Goal: Task Accomplishment & Management: Manage account settings

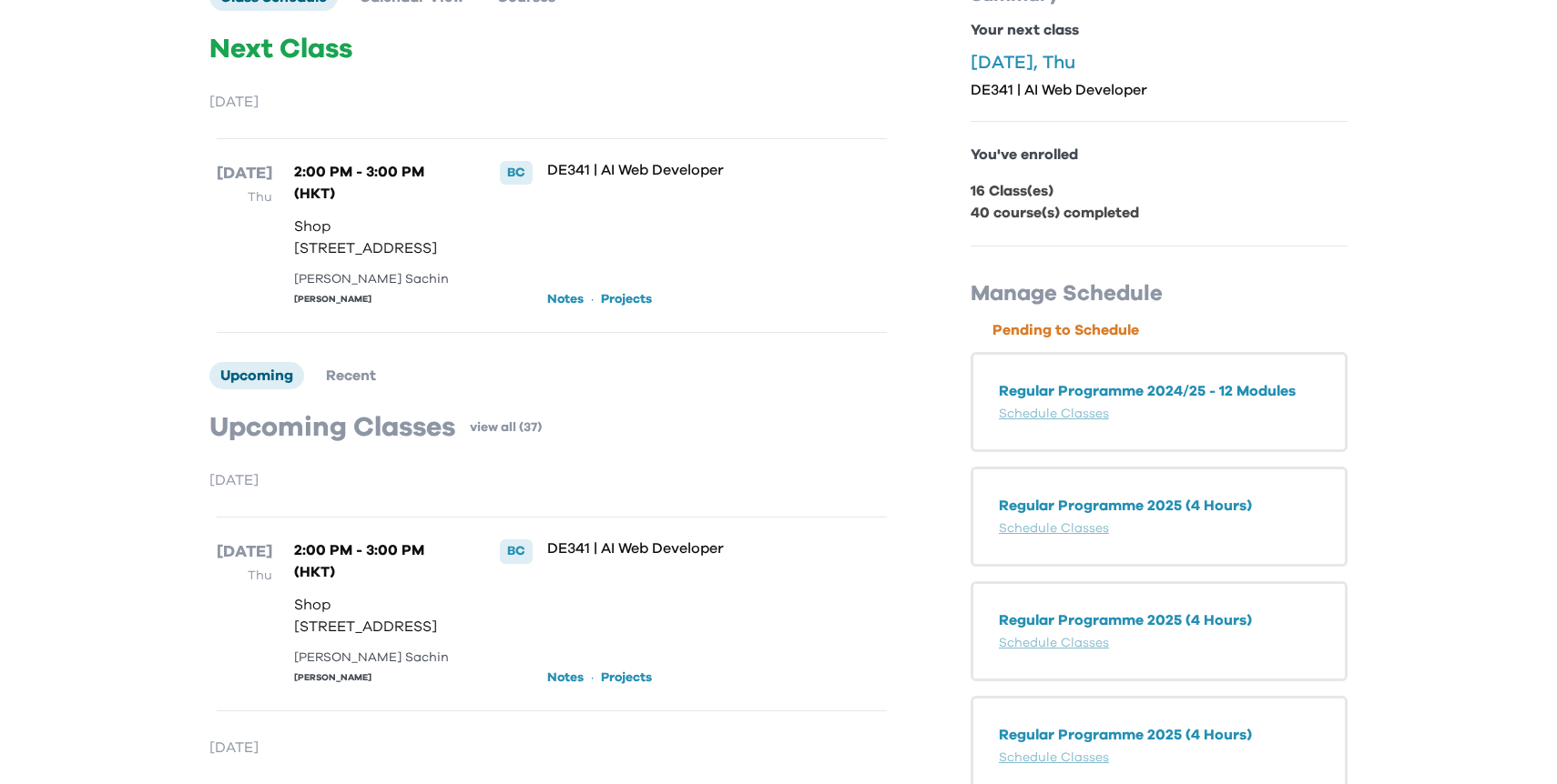
scroll to position [181, 0]
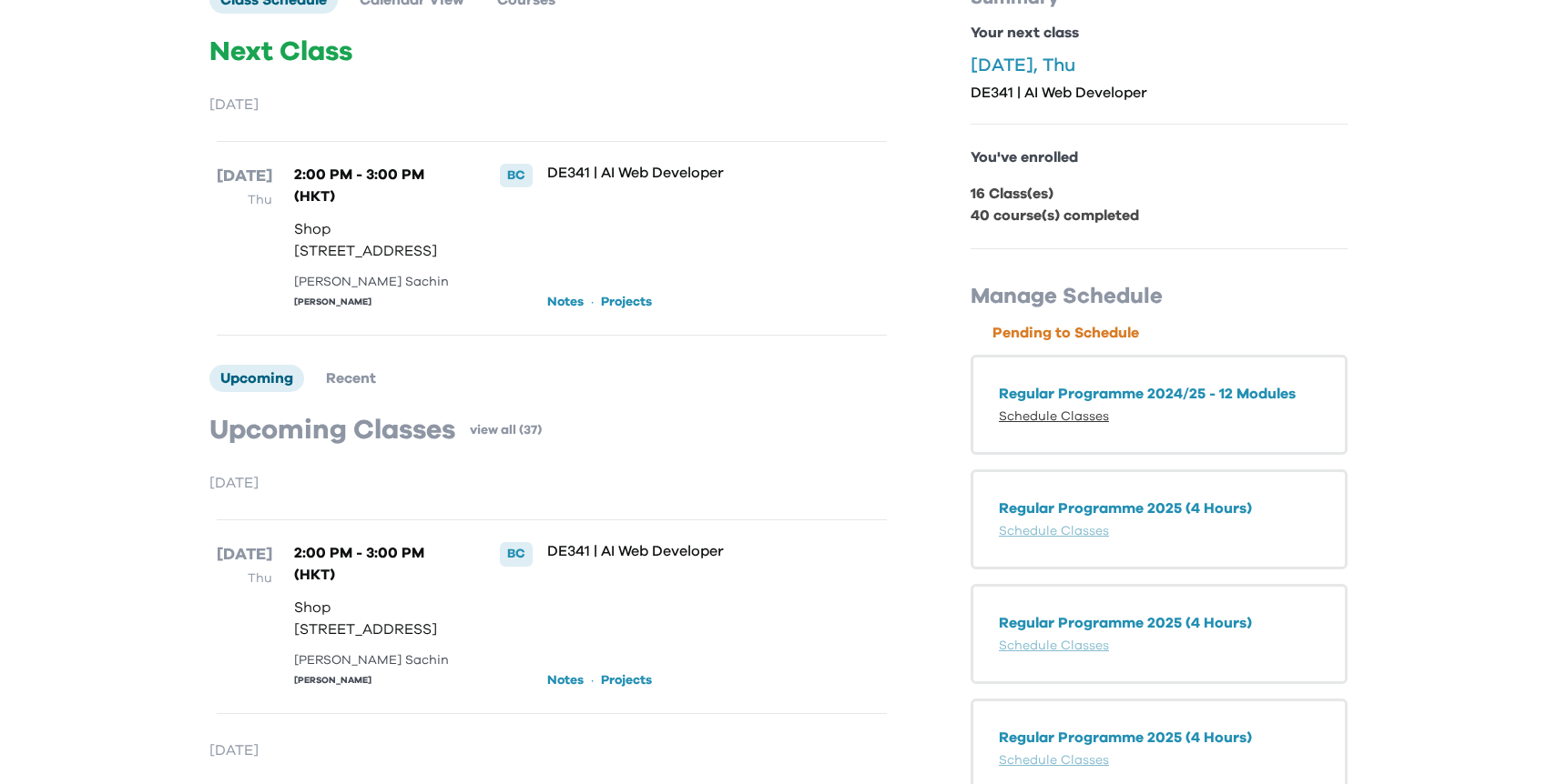
click at [1072, 419] on link "Schedule Classes" at bounding box center [1053, 416] width 110 height 13
click at [1010, 531] on link "Schedule Classes" at bounding box center [1053, 531] width 110 height 13
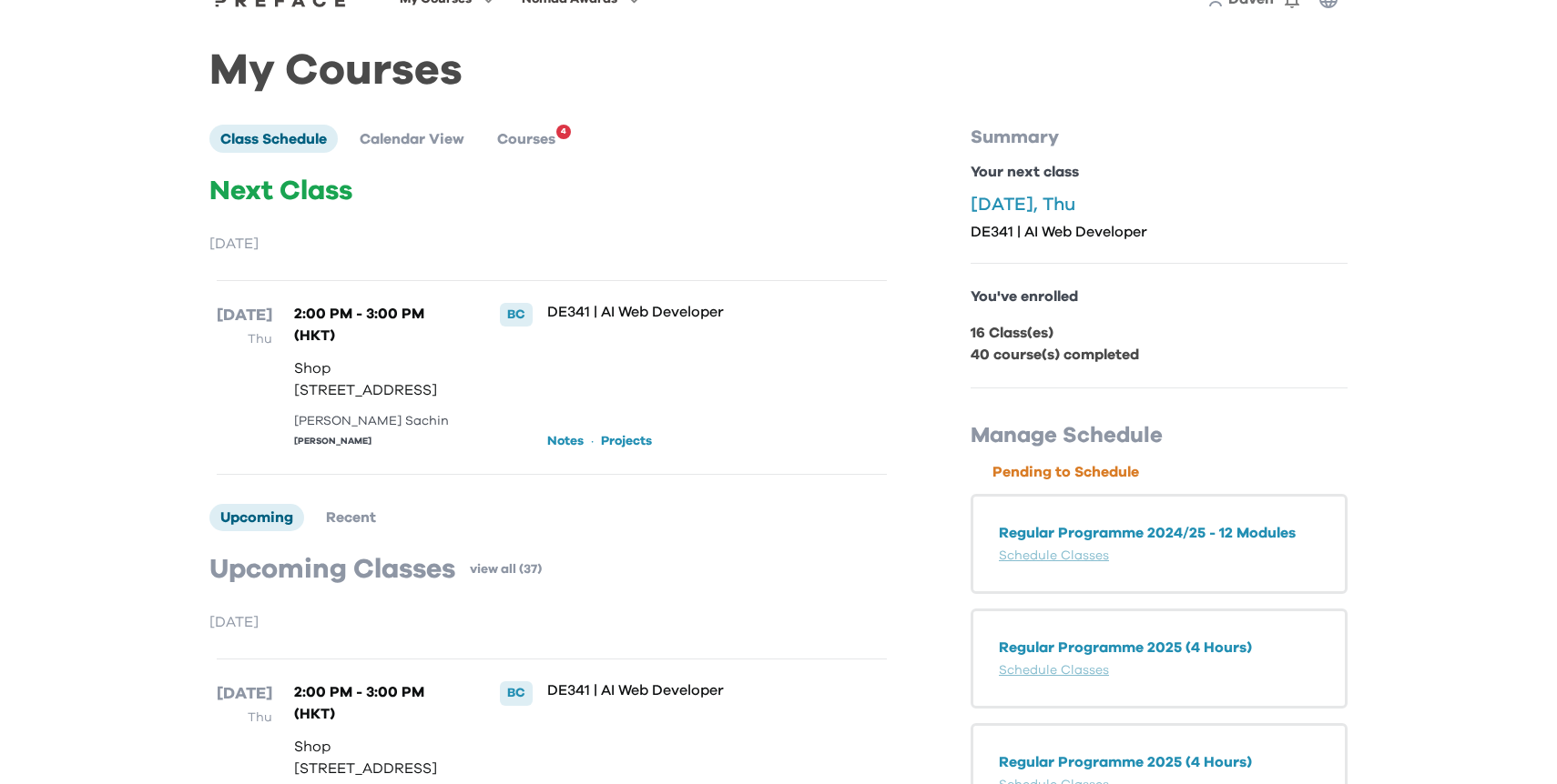
scroll to position [0, 0]
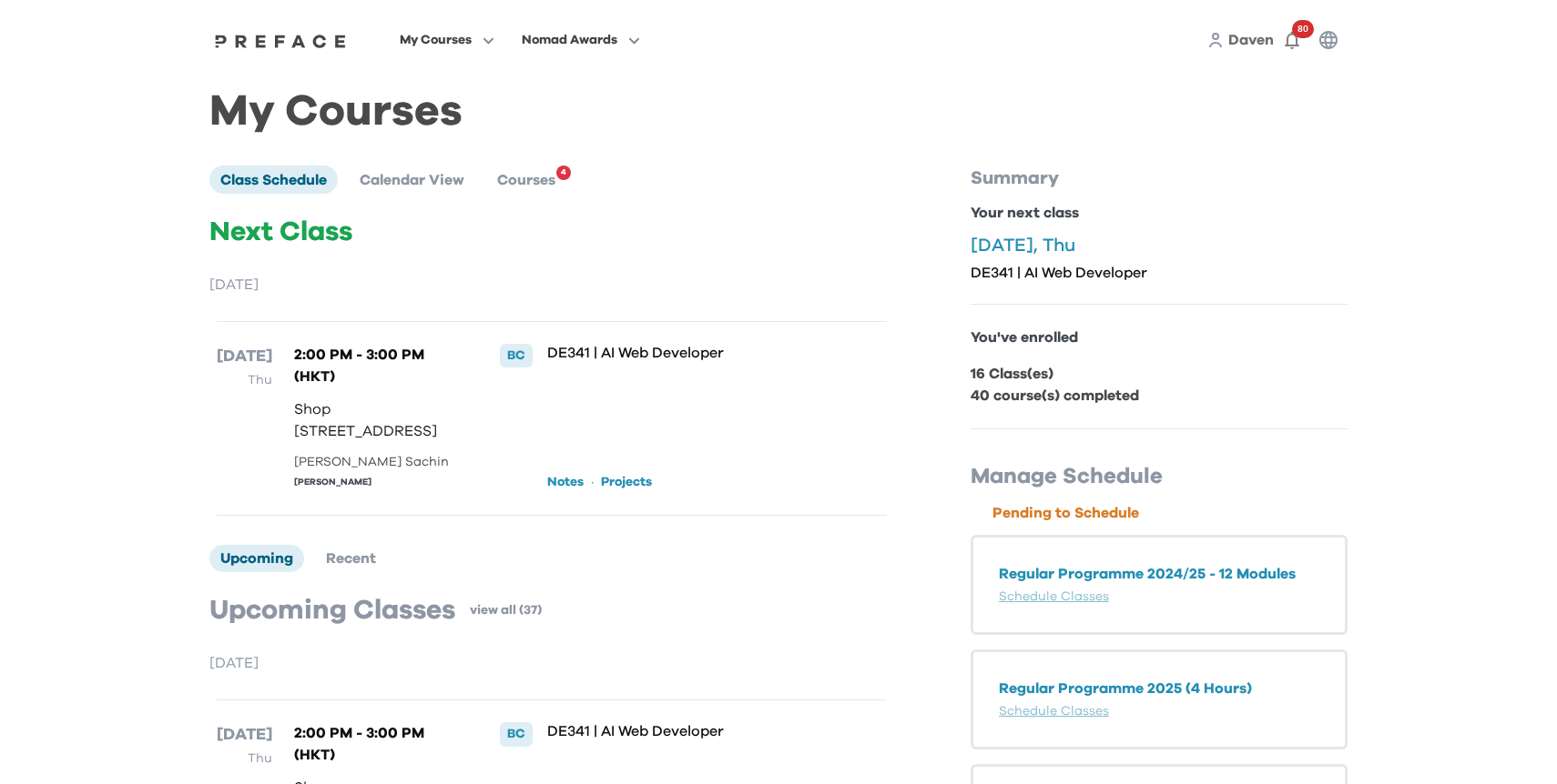
click at [1248, 37] on span "Daven" at bounding box center [1251, 39] width 45 height 15
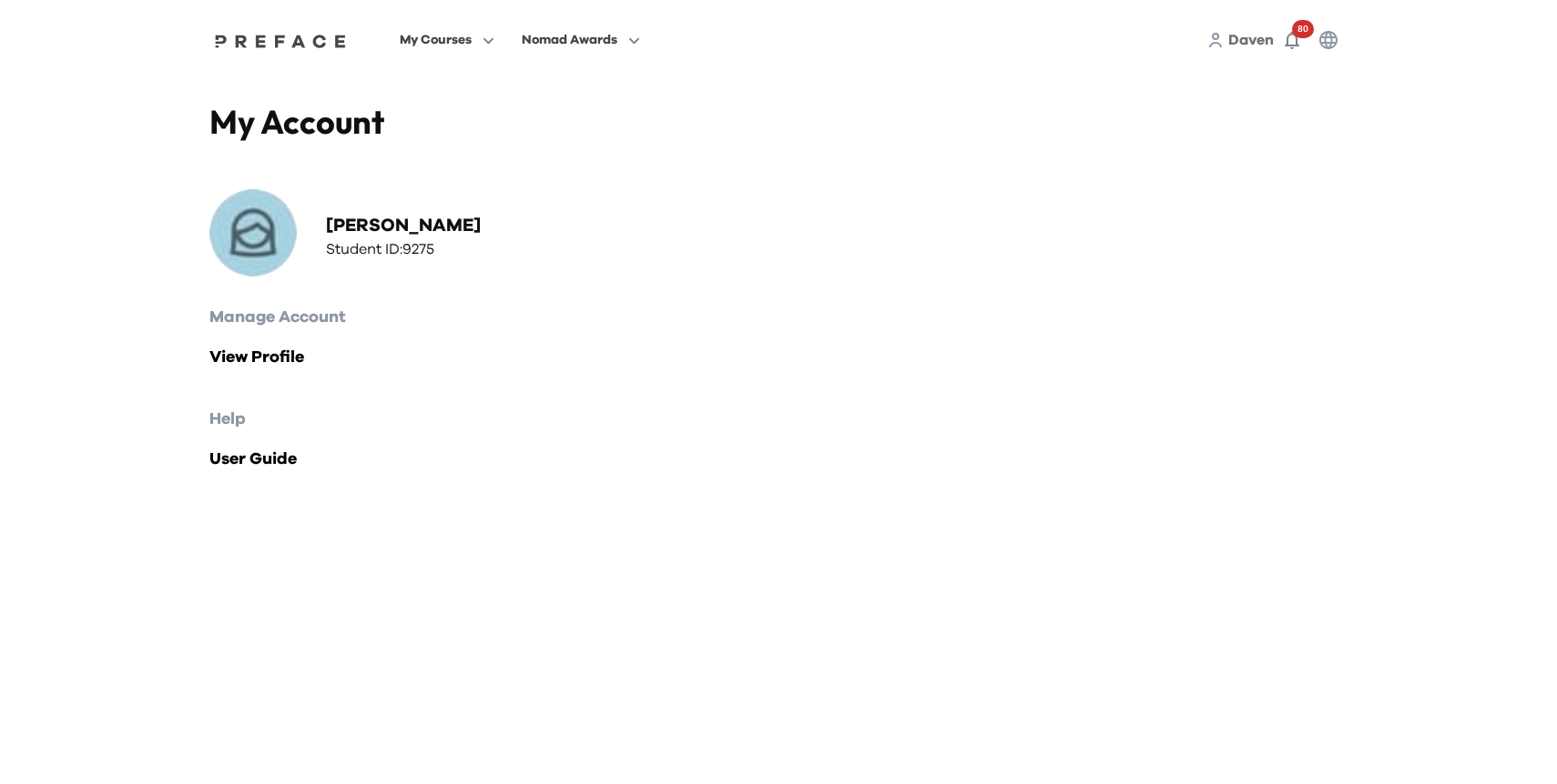
click at [1255, 41] on span "Daven" at bounding box center [1251, 39] width 45 height 15
click at [1329, 41] on icon "button" at bounding box center [1328, 40] width 22 height 22
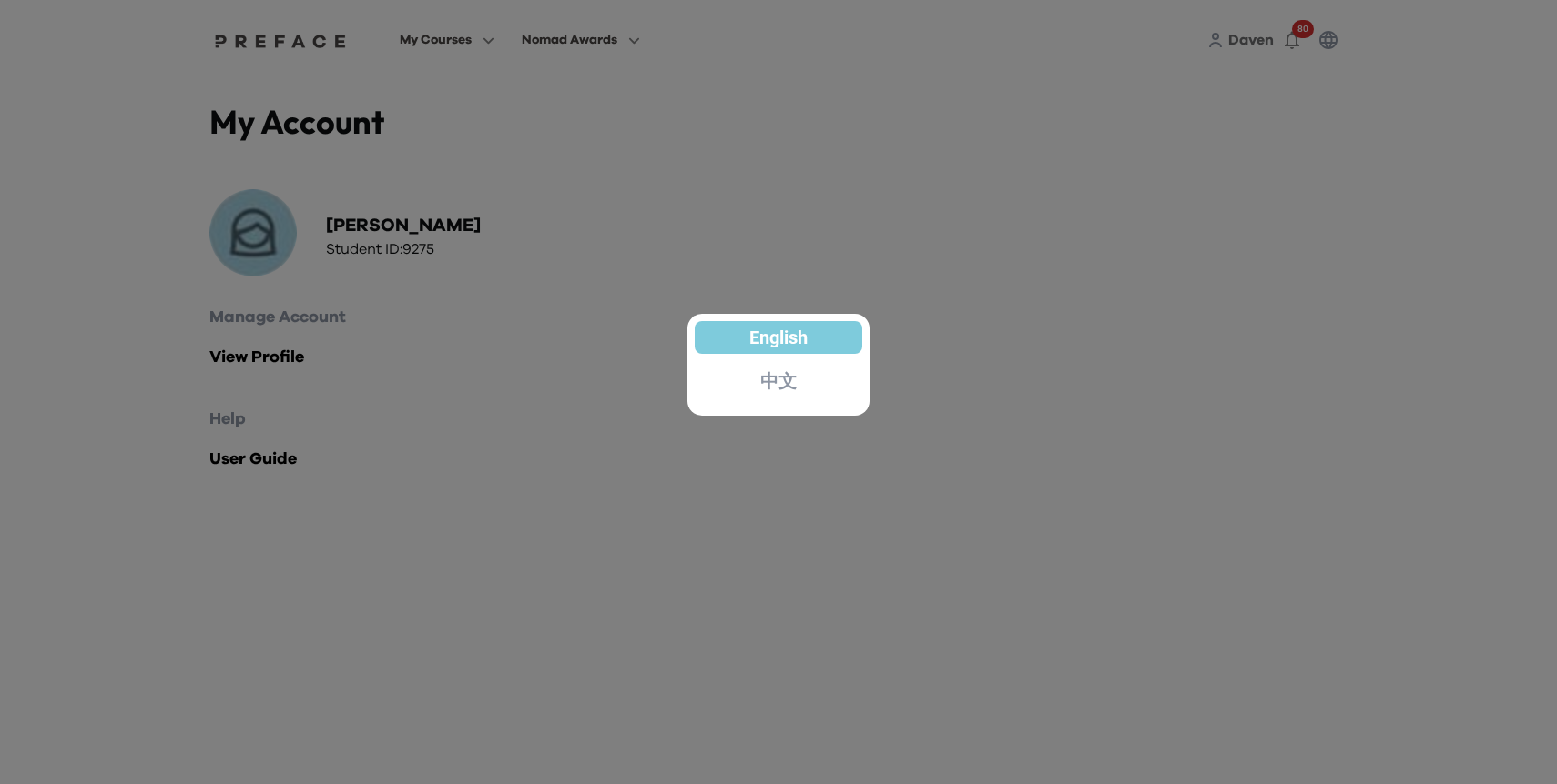
click at [1290, 44] on div at bounding box center [778, 392] width 1557 height 784
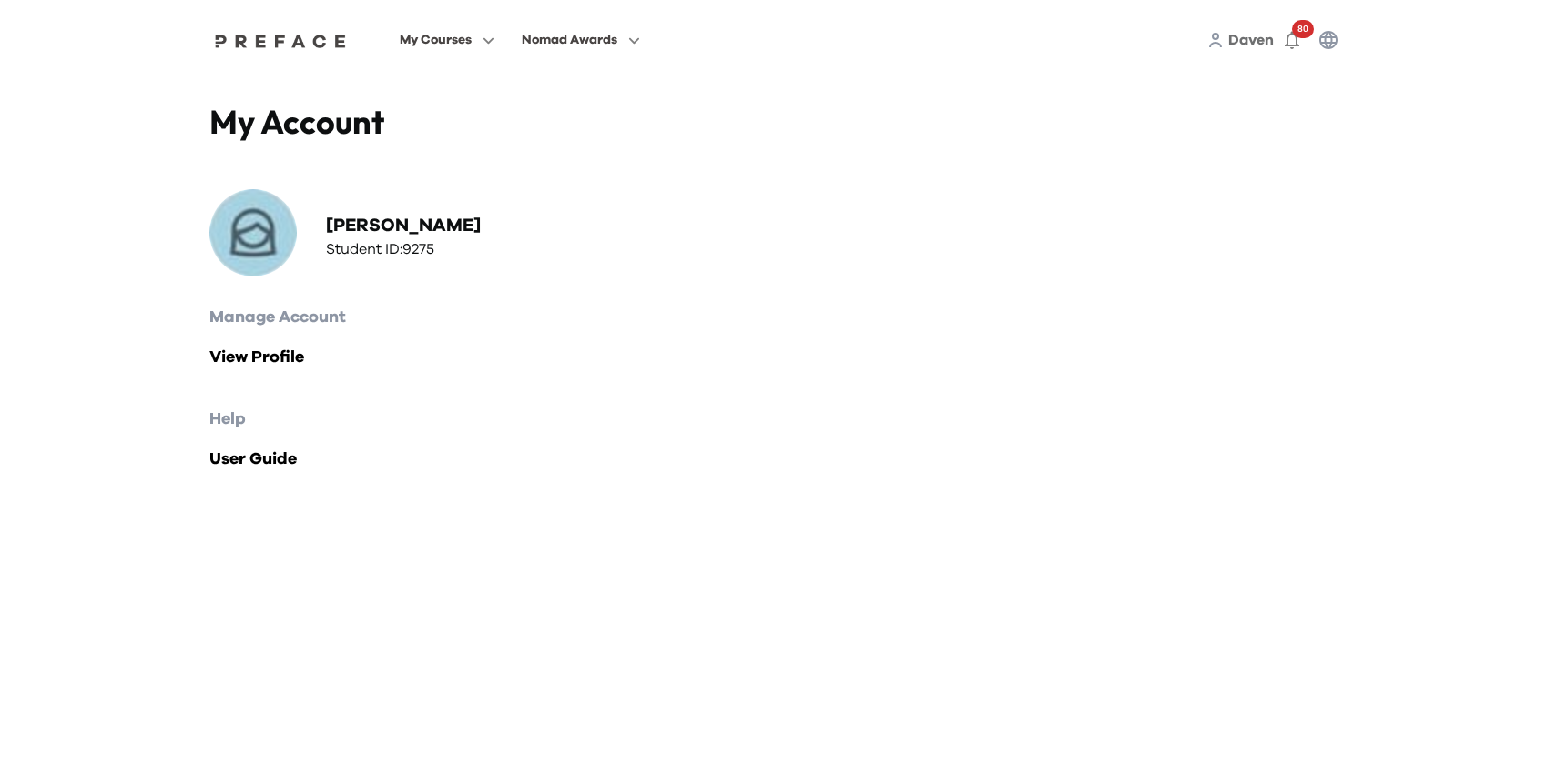
click at [1290, 44] on icon "button" at bounding box center [1292, 40] width 22 height 22
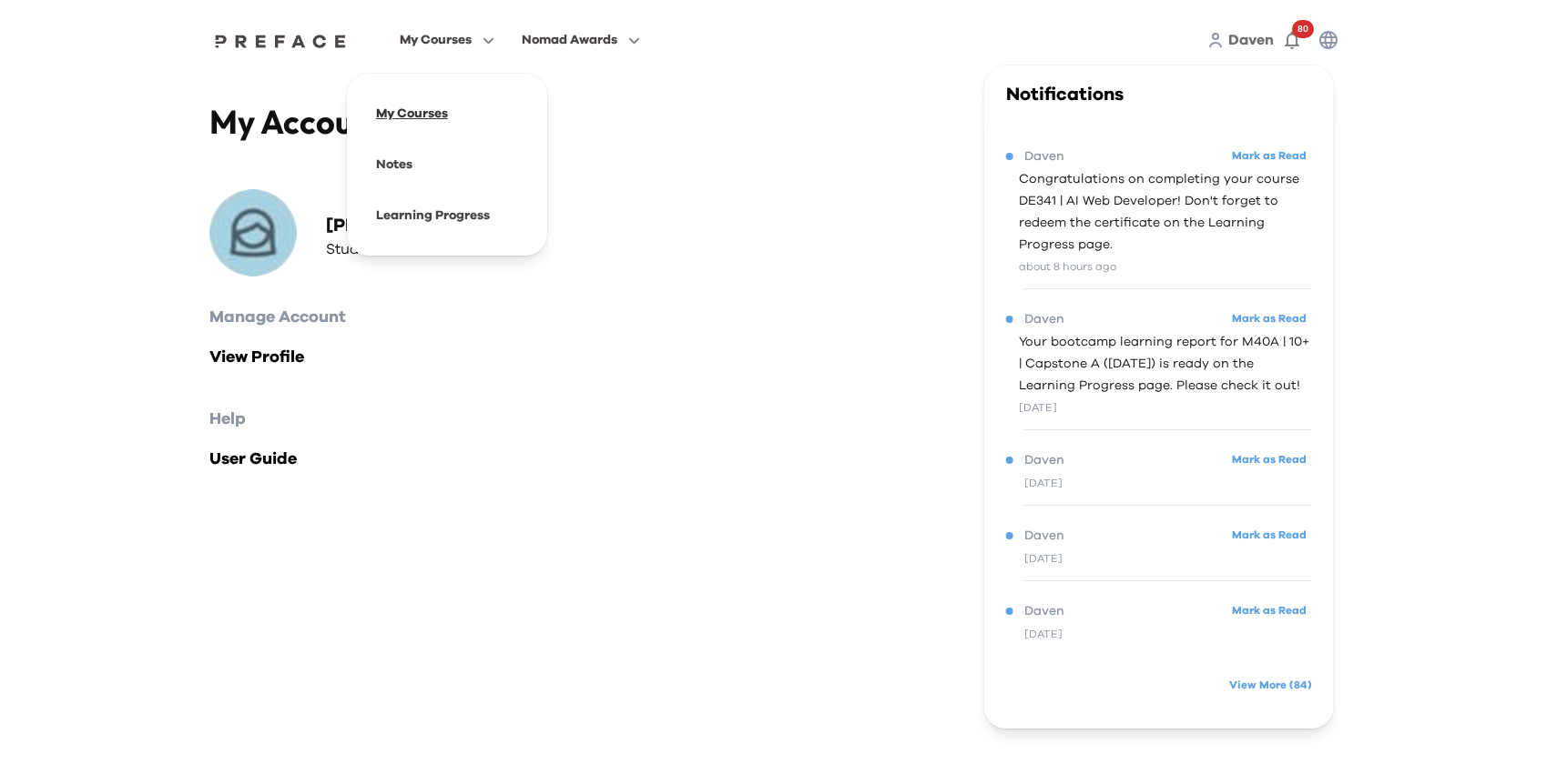
click at [416, 106] on span at bounding box center [447, 114] width 171 height 51
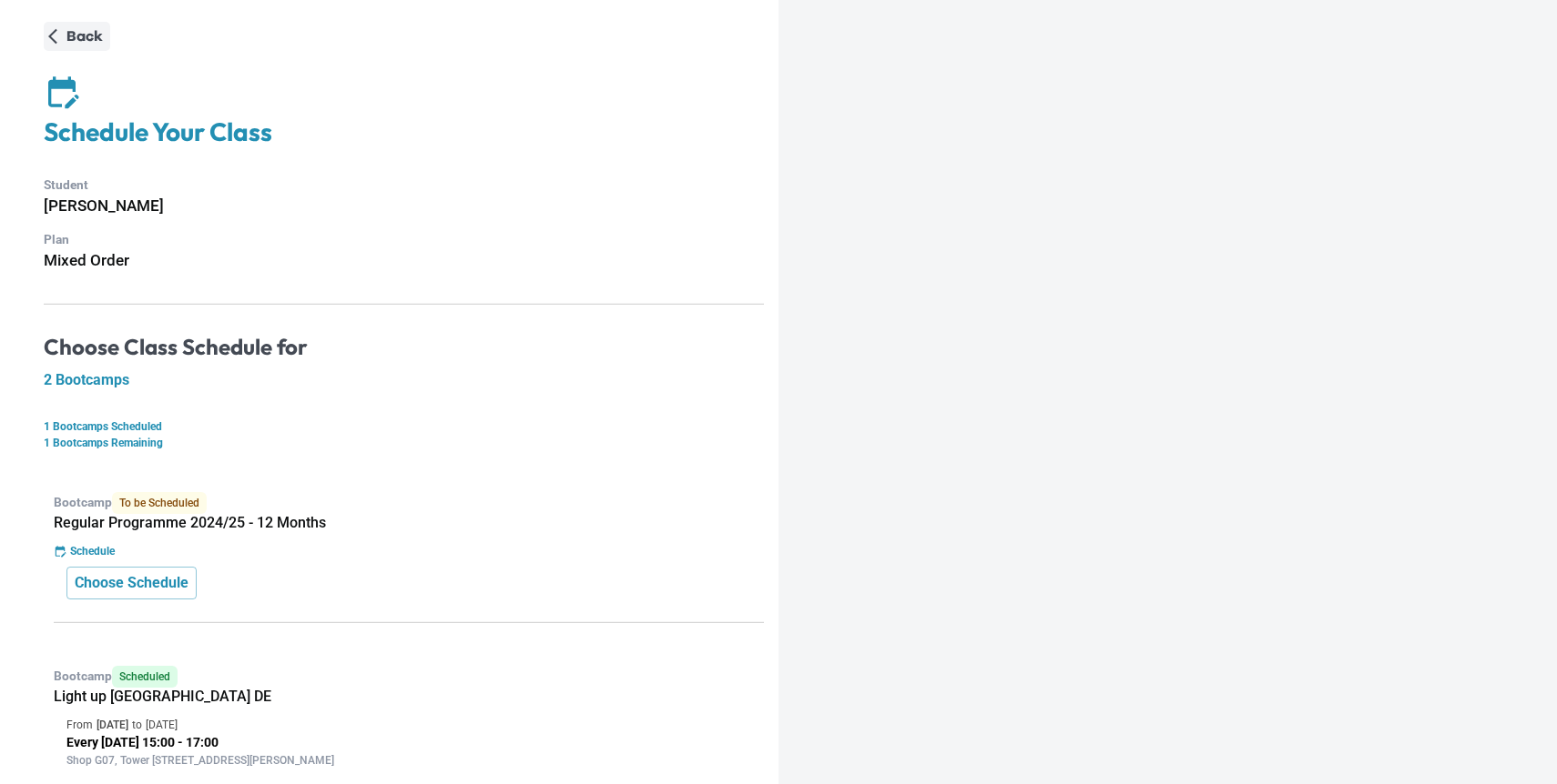
click at [68, 28] on p "Back" at bounding box center [84, 36] width 36 height 22
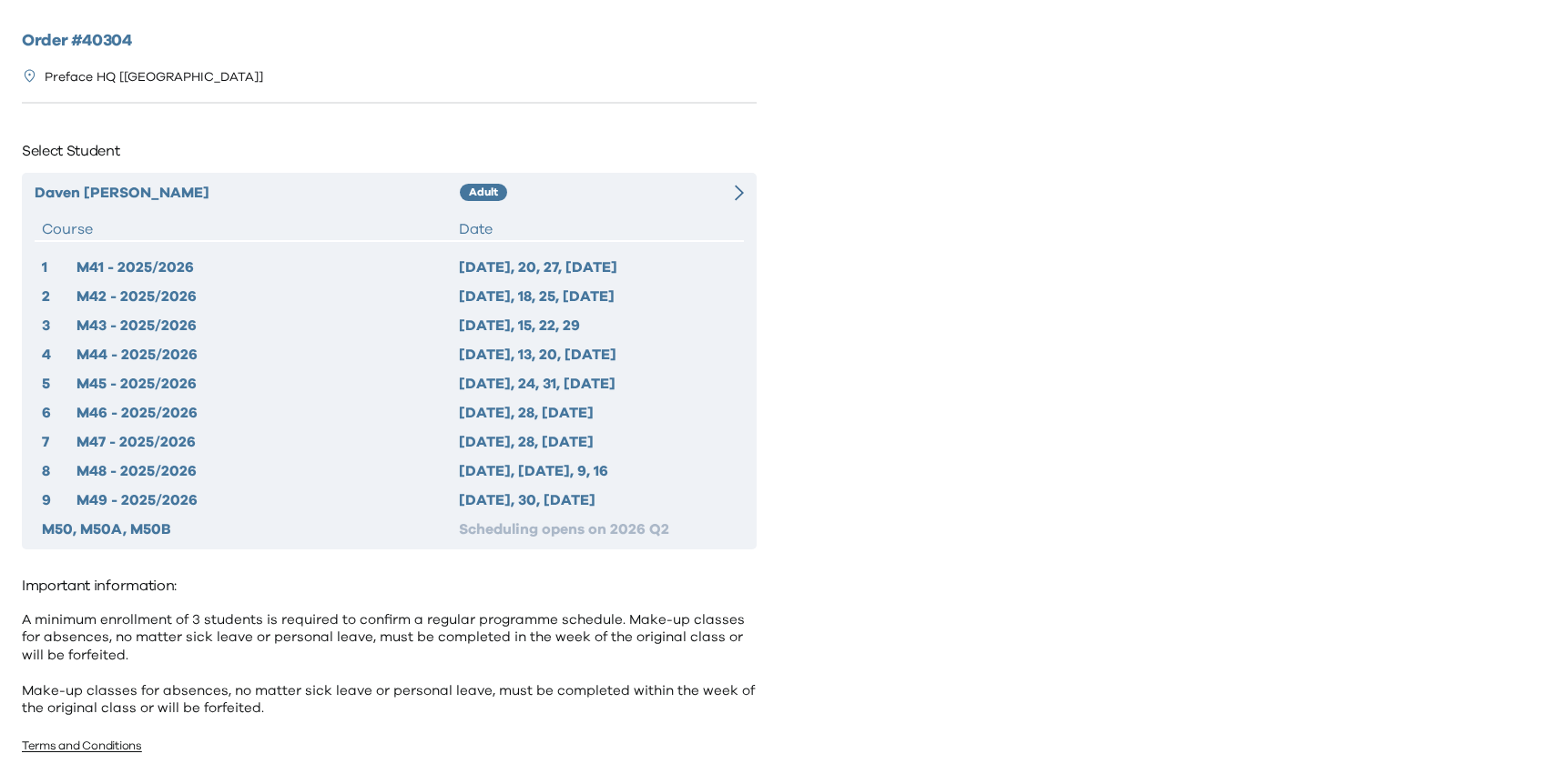
click at [173, 263] on div "M41 - 2025/2026" at bounding box center [267, 267] width 382 height 22
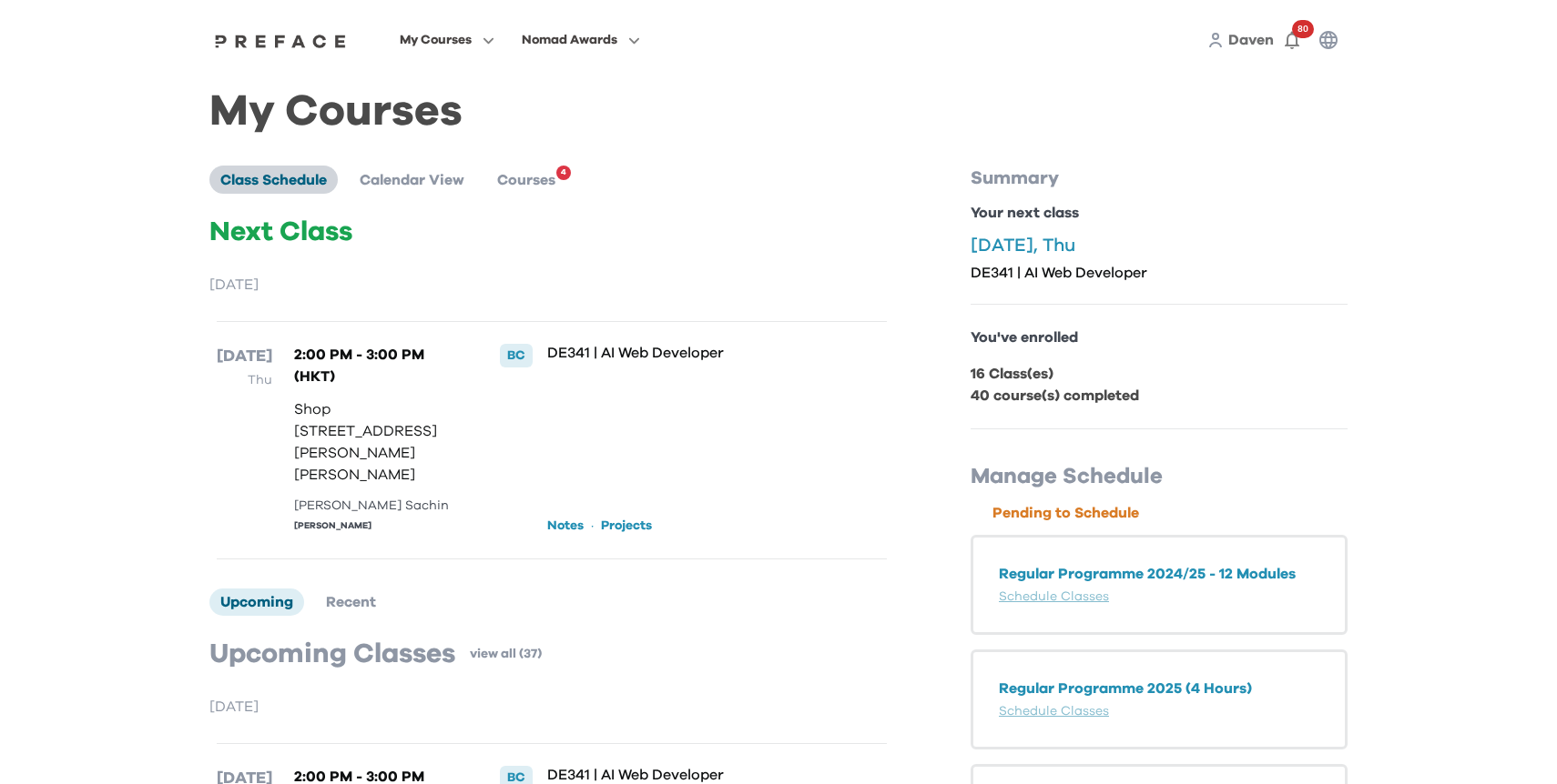
click at [304, 176] on span "Class Schedule" at bounding box center [273, 180] width 106 height 15
click at [378, 178] on span "Calendar View" at bounding box center [411, 180] width 105 height 15
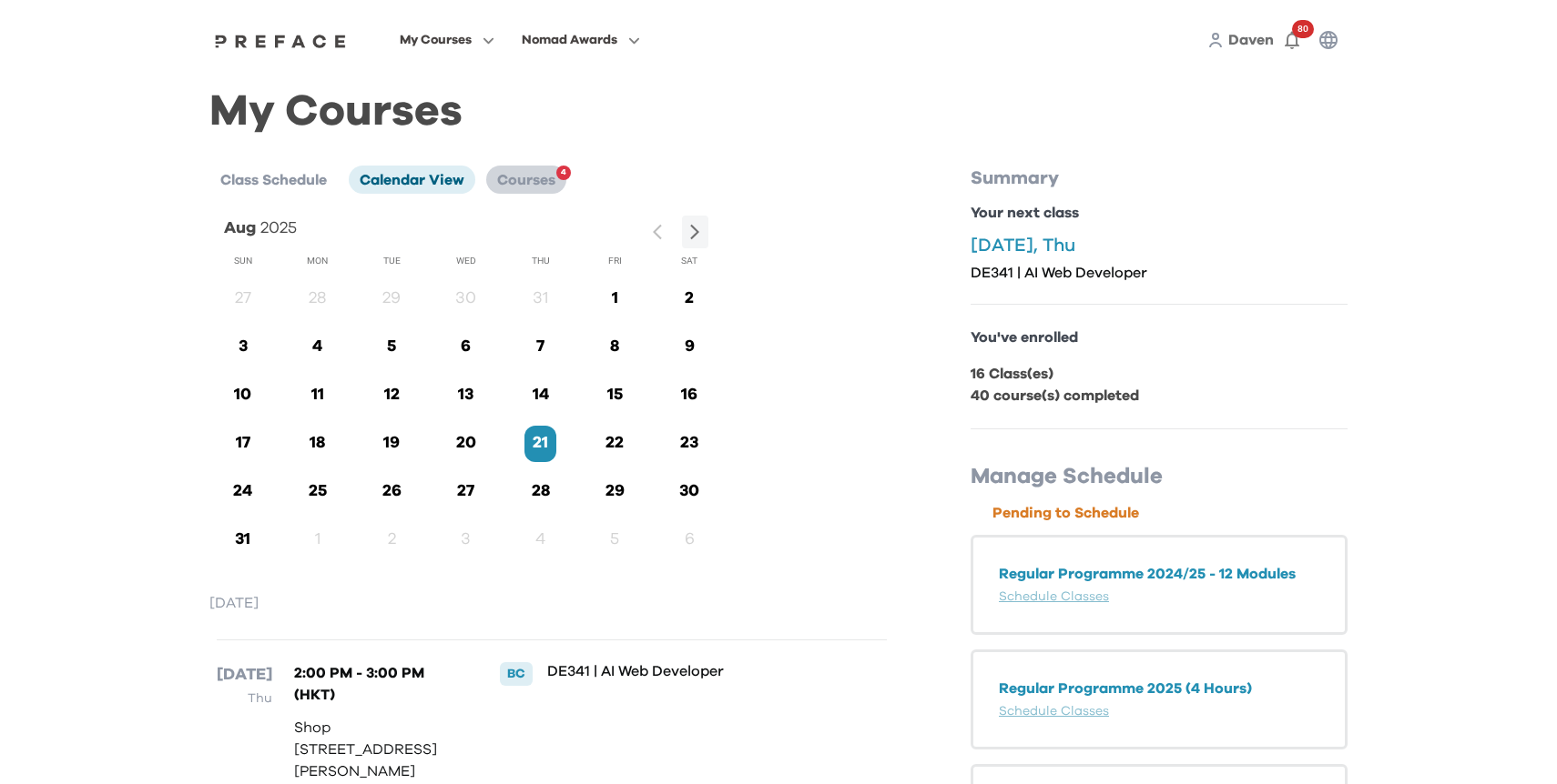
click at [504, 175] on span "Courses" at bounding box center [525, 180] width 58 height 15
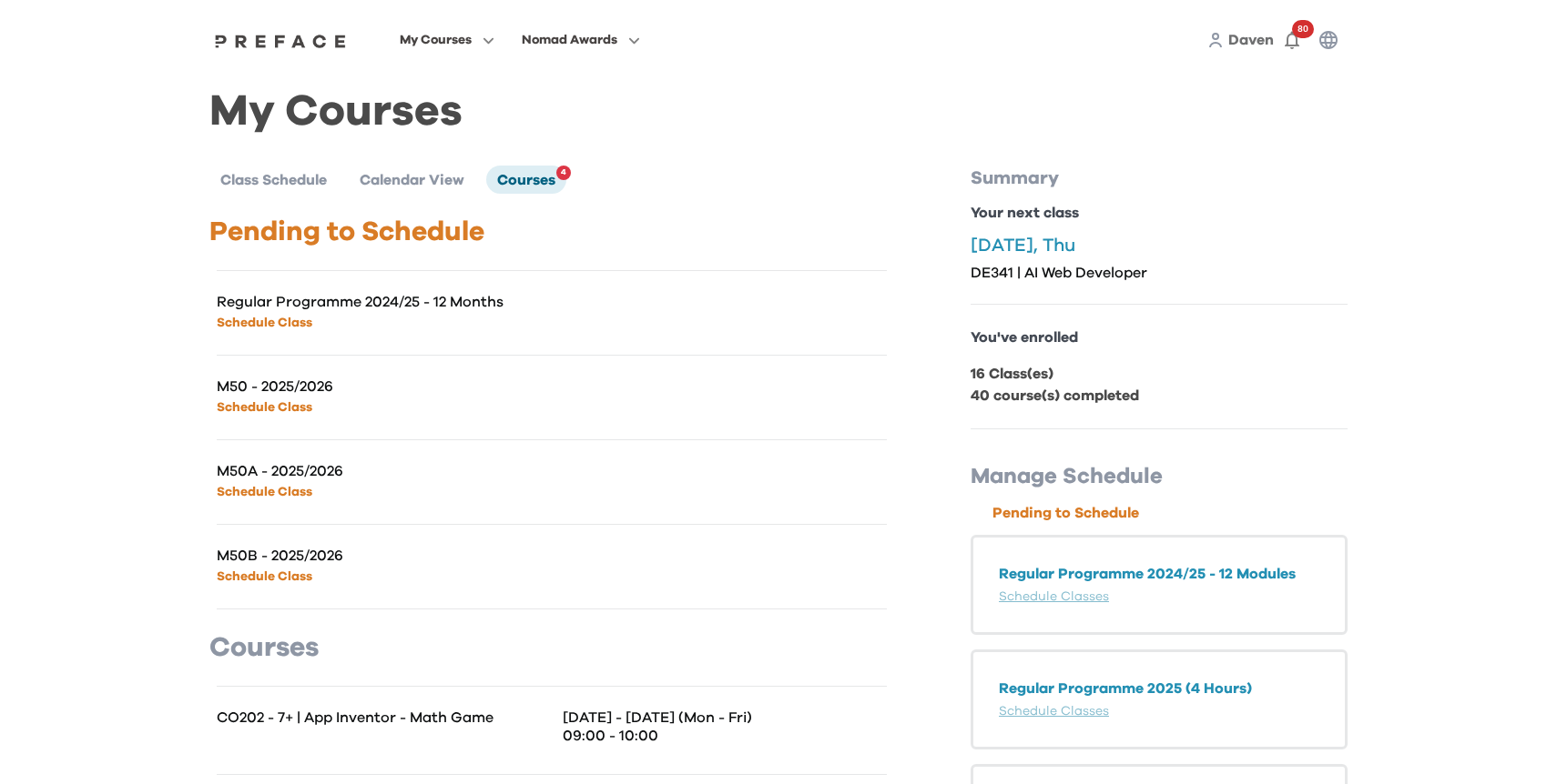
click at [298, 41] on img at bounding box center [280, 40] width 140 height 15
click at [406, 211] on span at bounding box center [447, 216] width 171 height 51
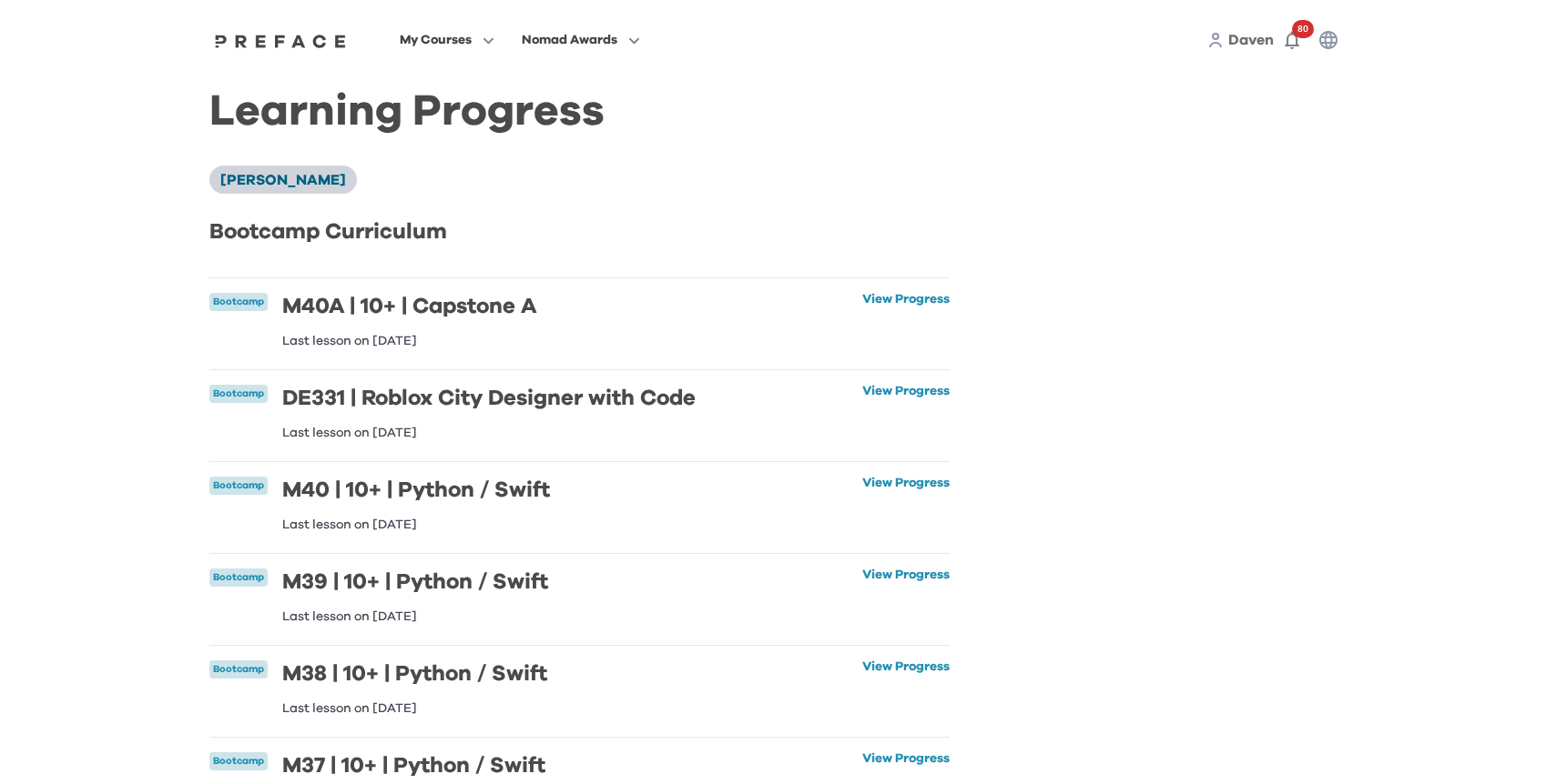
click at [284, 180] on span "[PERSON_NAME]" at bounding box center [283, 180] width 126 height 15
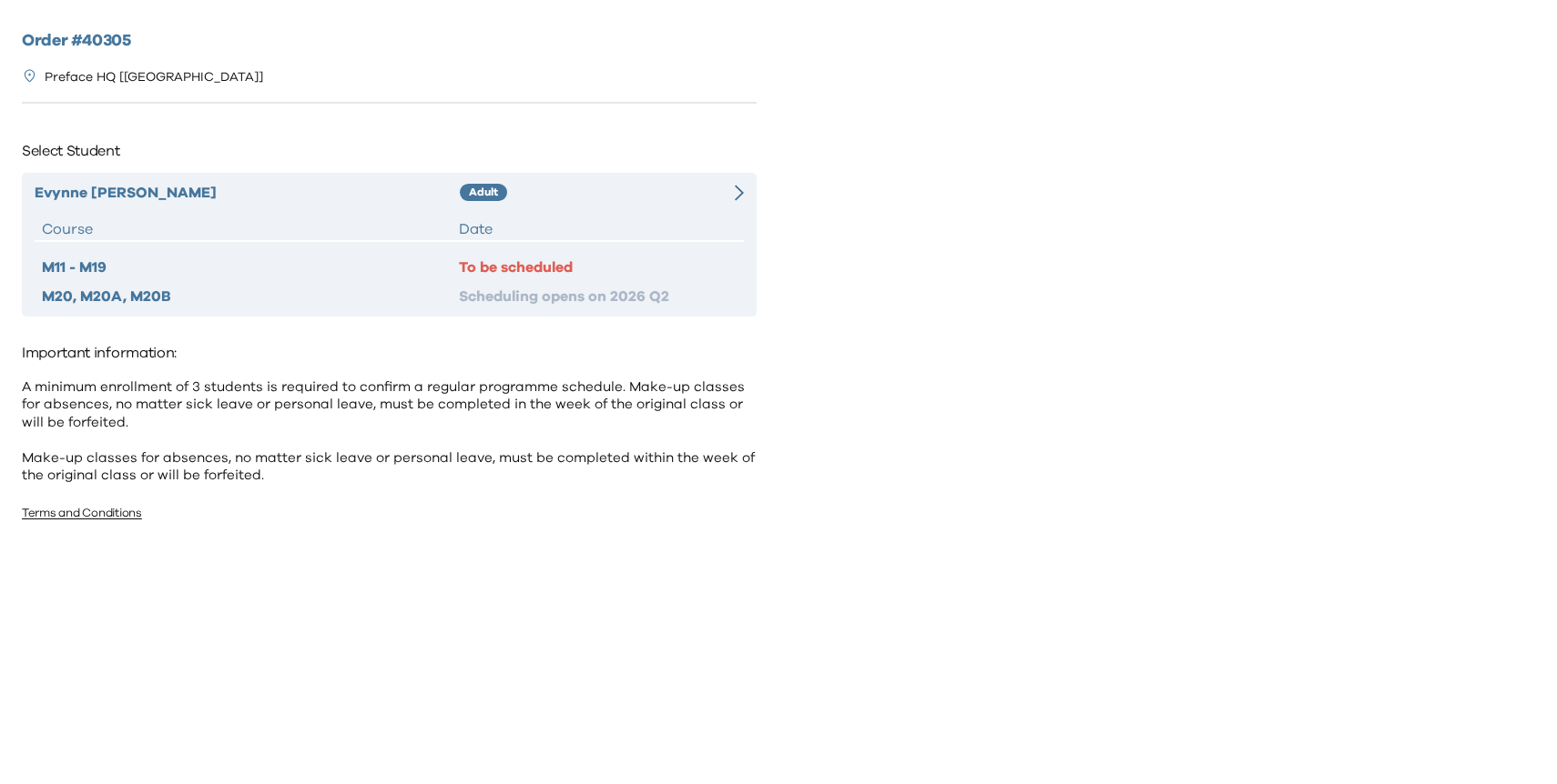
click at [81, 266] on div "M11 - M19" at bounding box center [250, 267] width 417 height 22
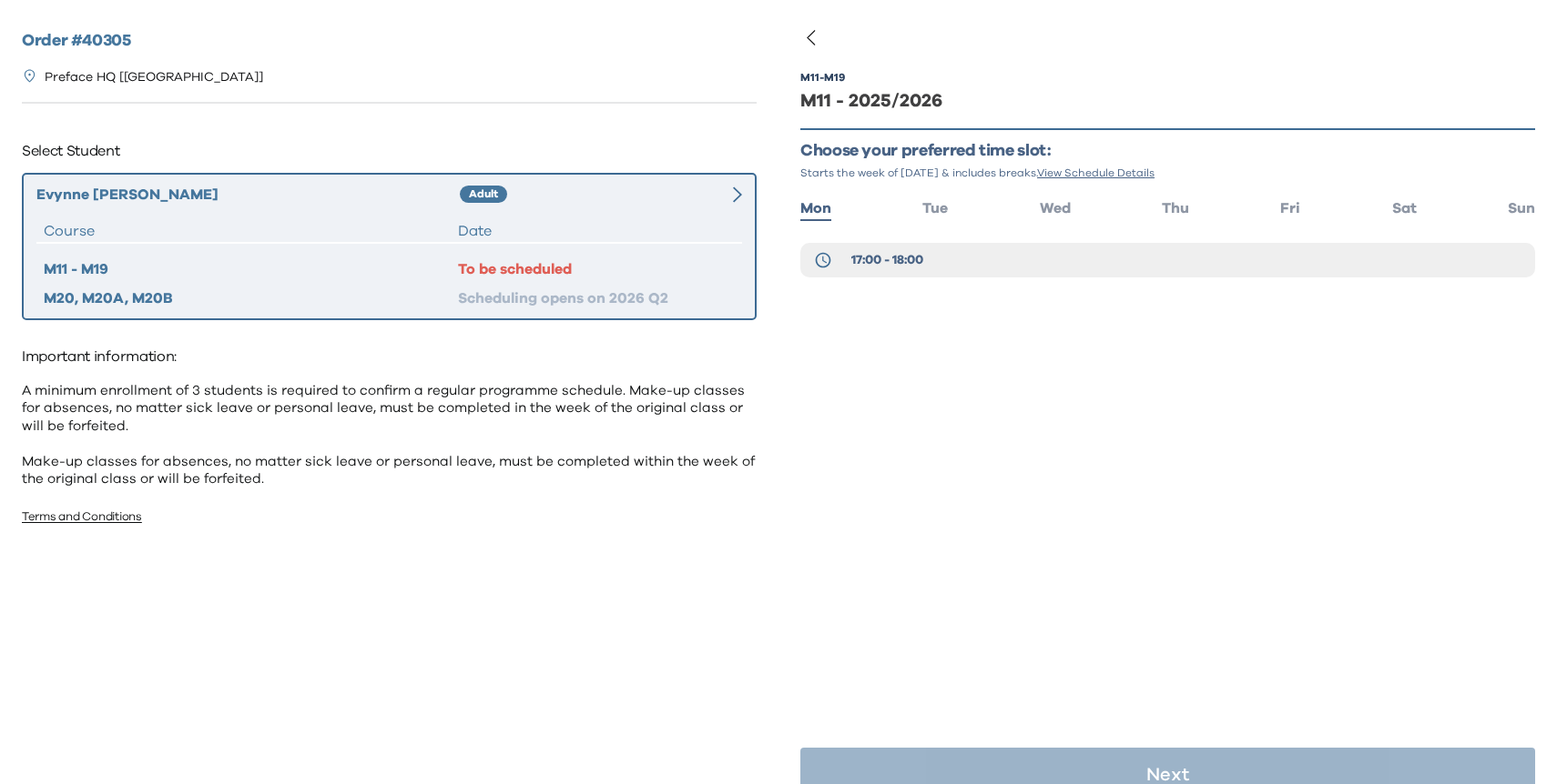
click at [550, 206] on div "[PERSON_NAME] Adult Course Date M11 - M19 To be scheduled M20, M20A, M20B Sched…" at bounding box center [389, 246] width 734 height 147
click at [530, 199] on div "Adult" at bounding box center [582, 194] width 246 height 22
click at [488, 189] on div "Adult" at bounding box center [483, 194] width 47 height 19
click at [738, 197] on icon at bounding box center [736, 194] width 9 height 16
click at [1418, 209] on ul "Mon Tue Wed Thu Fri Sat Sun" at bounding box center [1167, 206] width 734 height 26
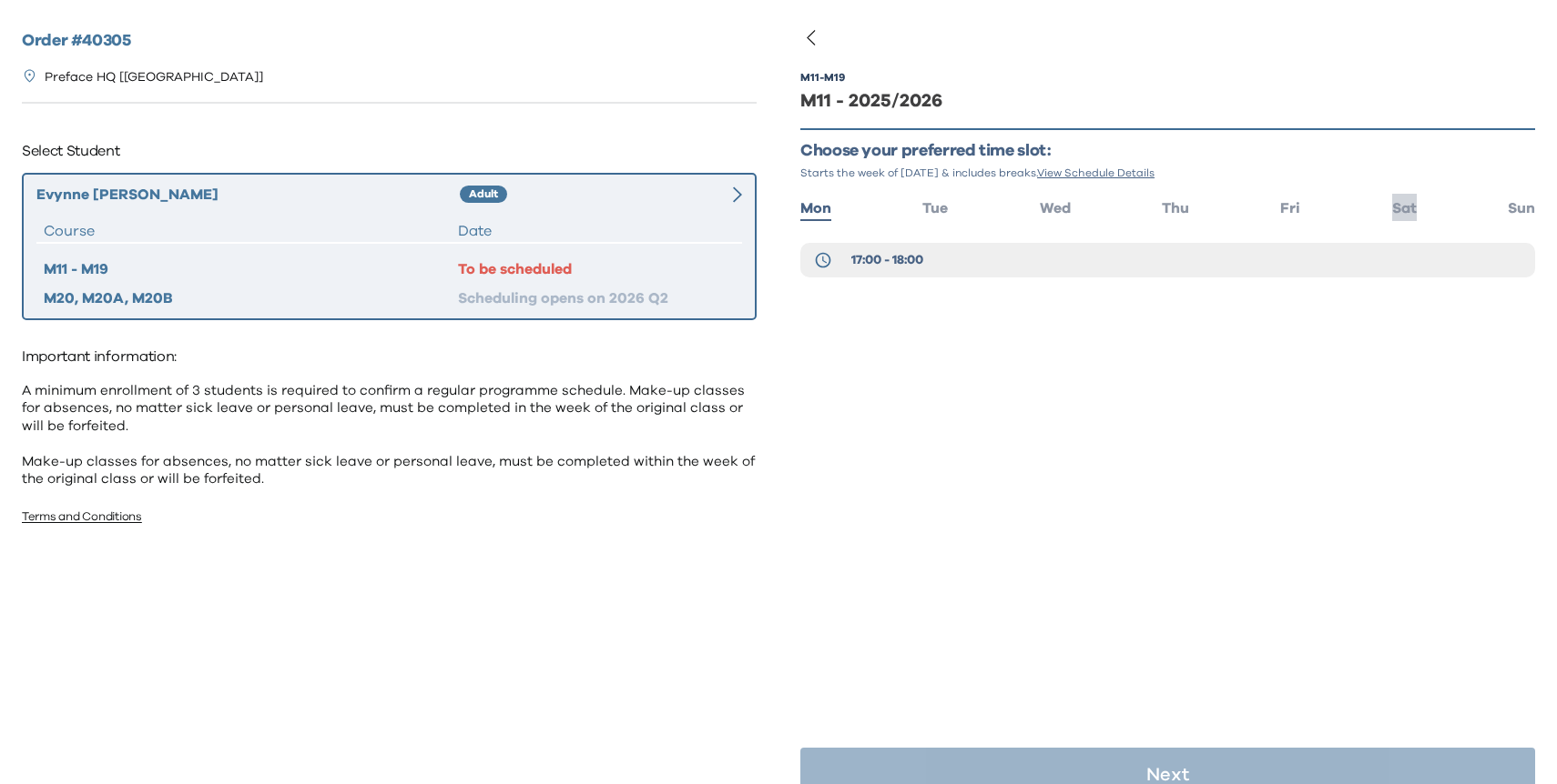
click at [1398, 211] on span "Sat" at bounding box center [1404, 208] width 25 height 15
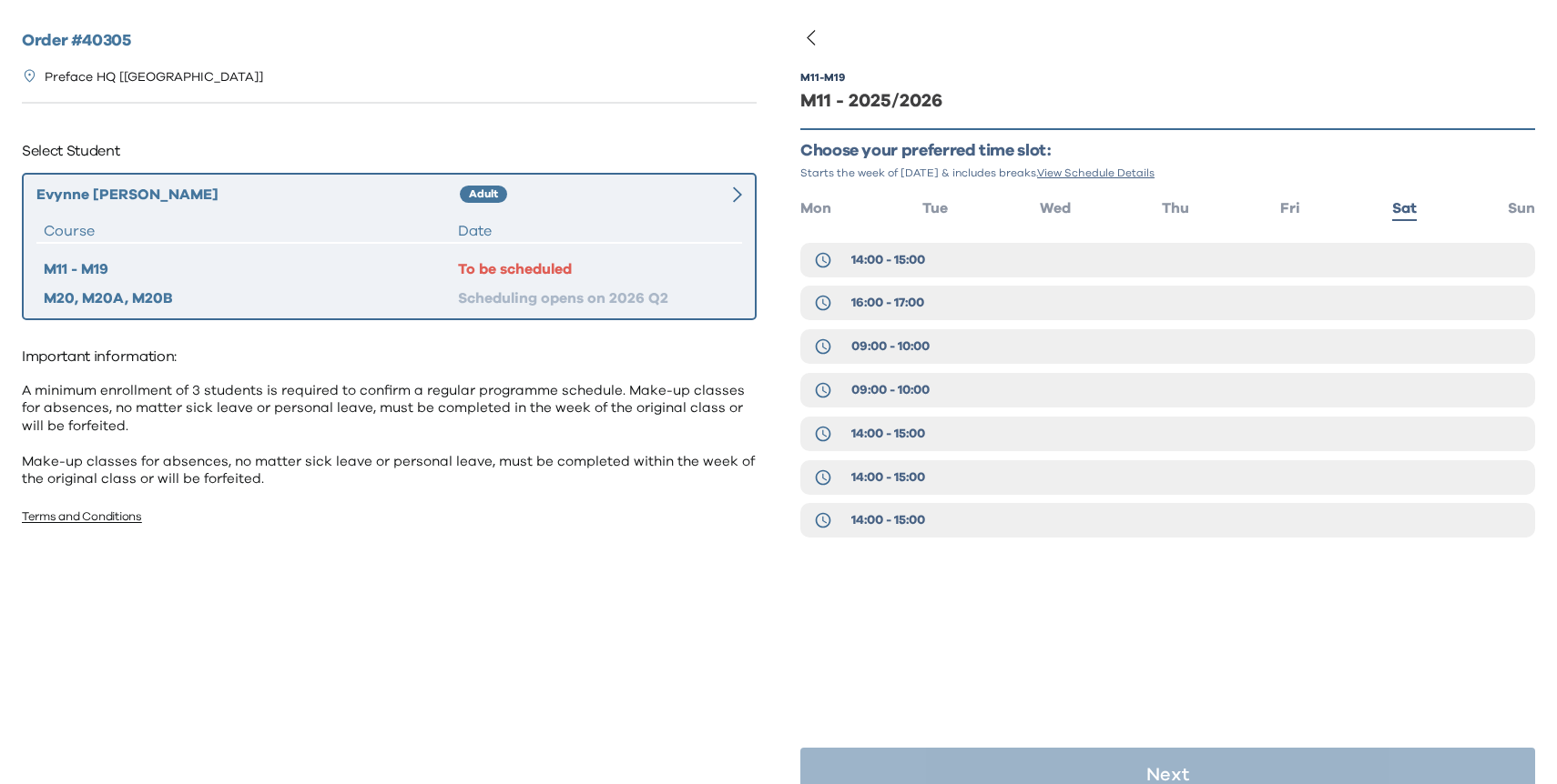
click at [813, 44] on icon "button" at bounding box center [811, 37] width 22 height 22
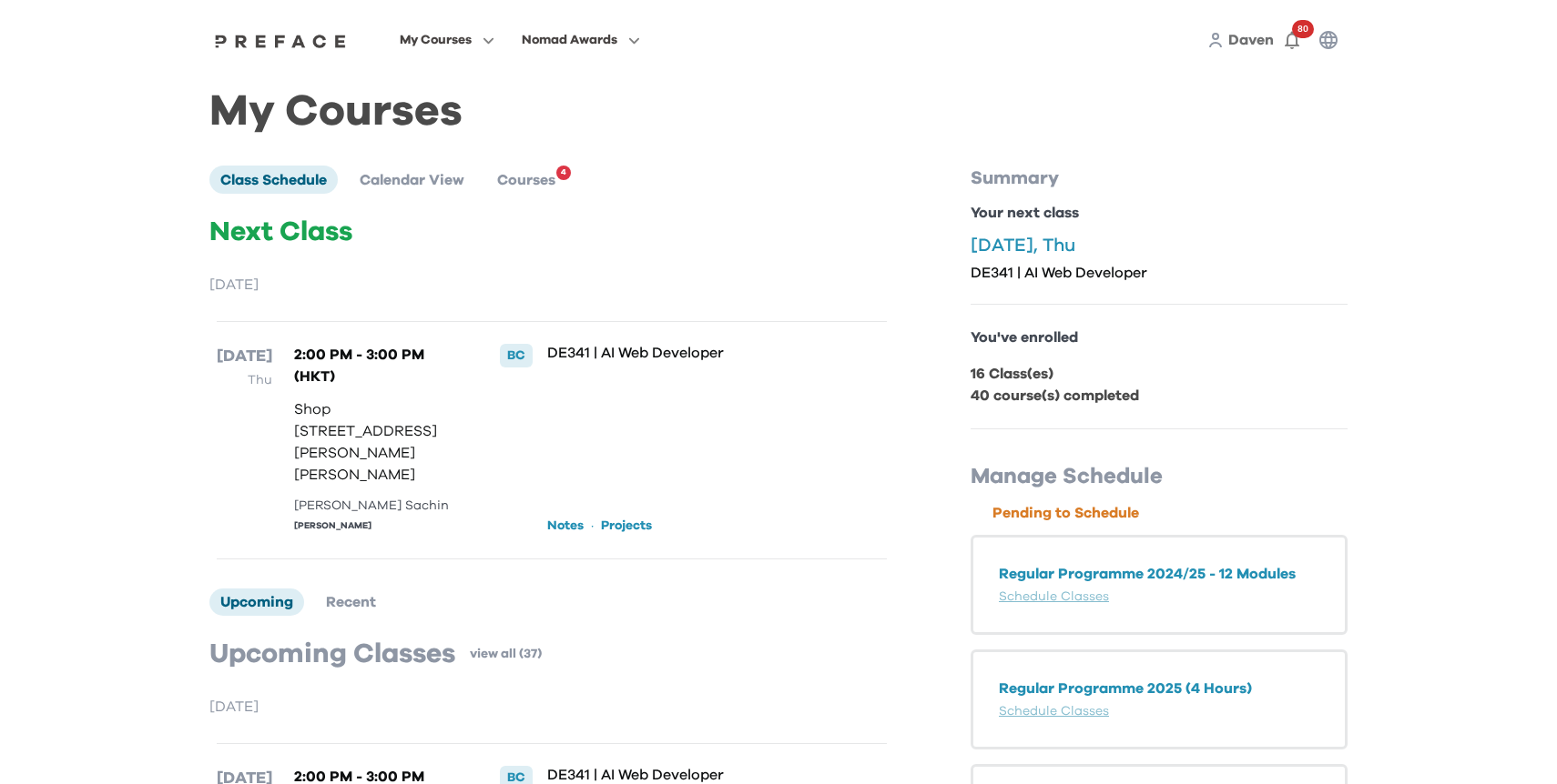
click at [1263, 41] on span "Daven" at bounding box center [1251, 39] width 45 height 15
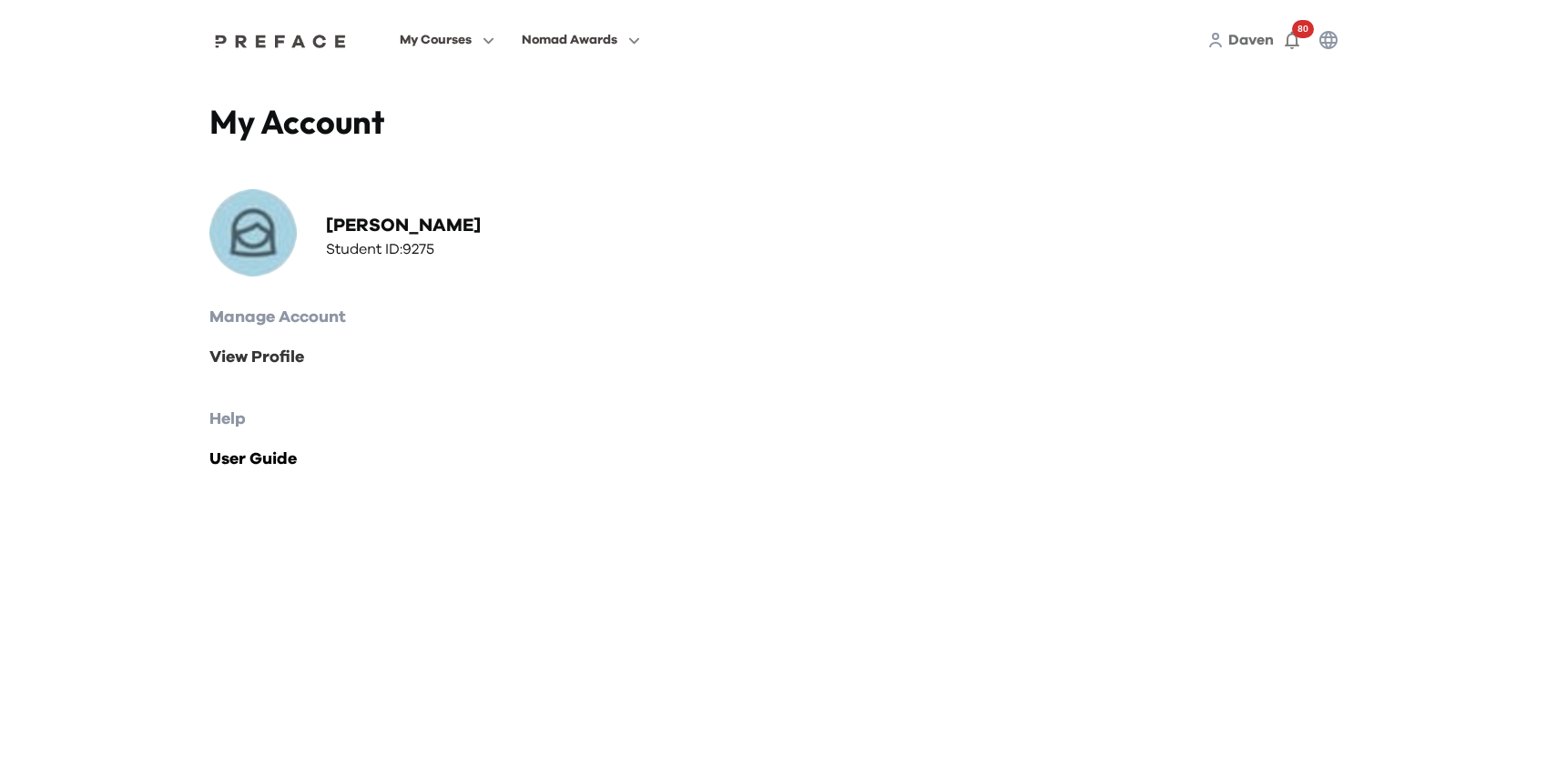
click at [264, 357] on link "View Profile" at bounding box center [778, 357] width 1138 height 26
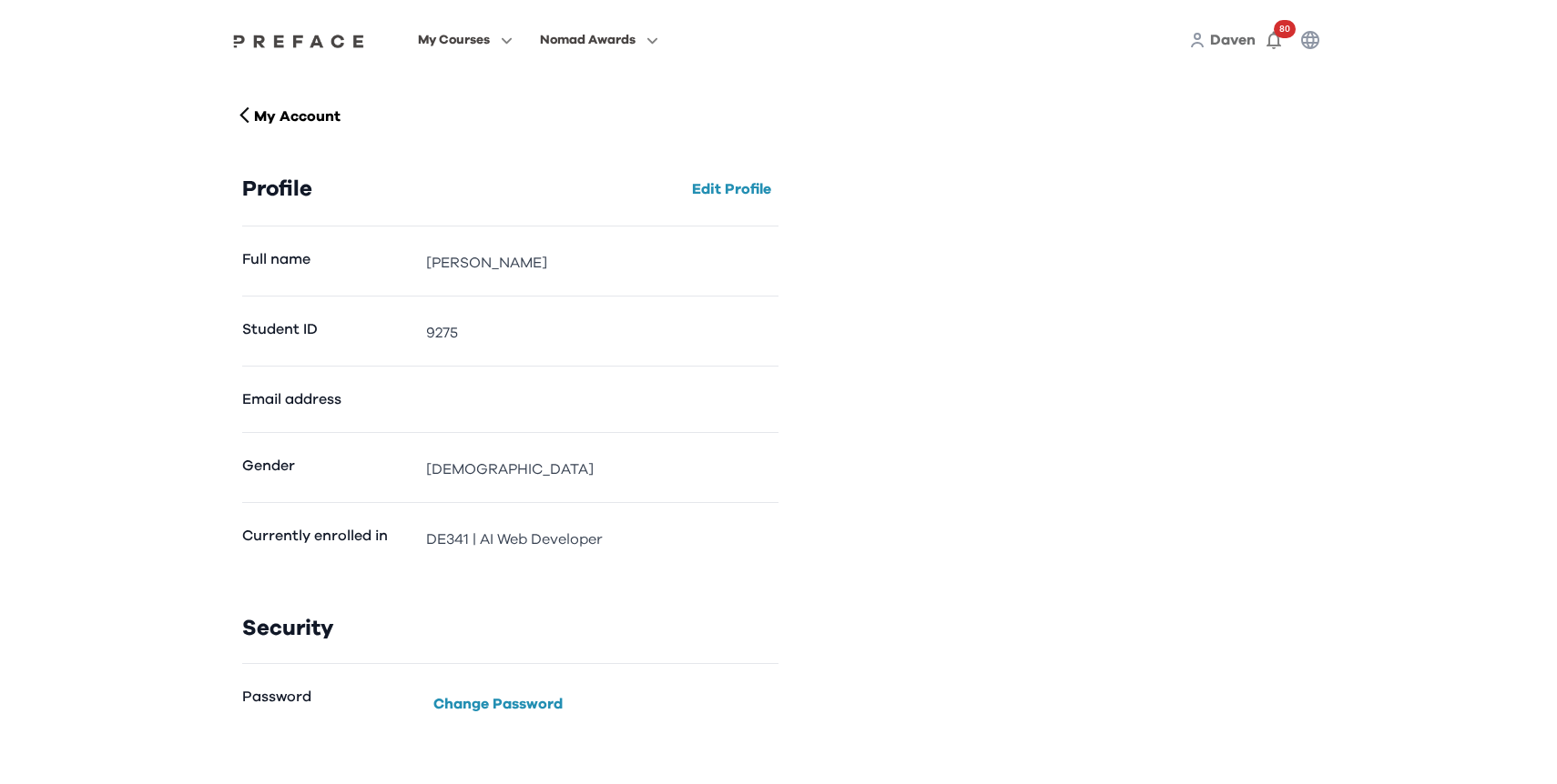
scroll to position [51, 0]
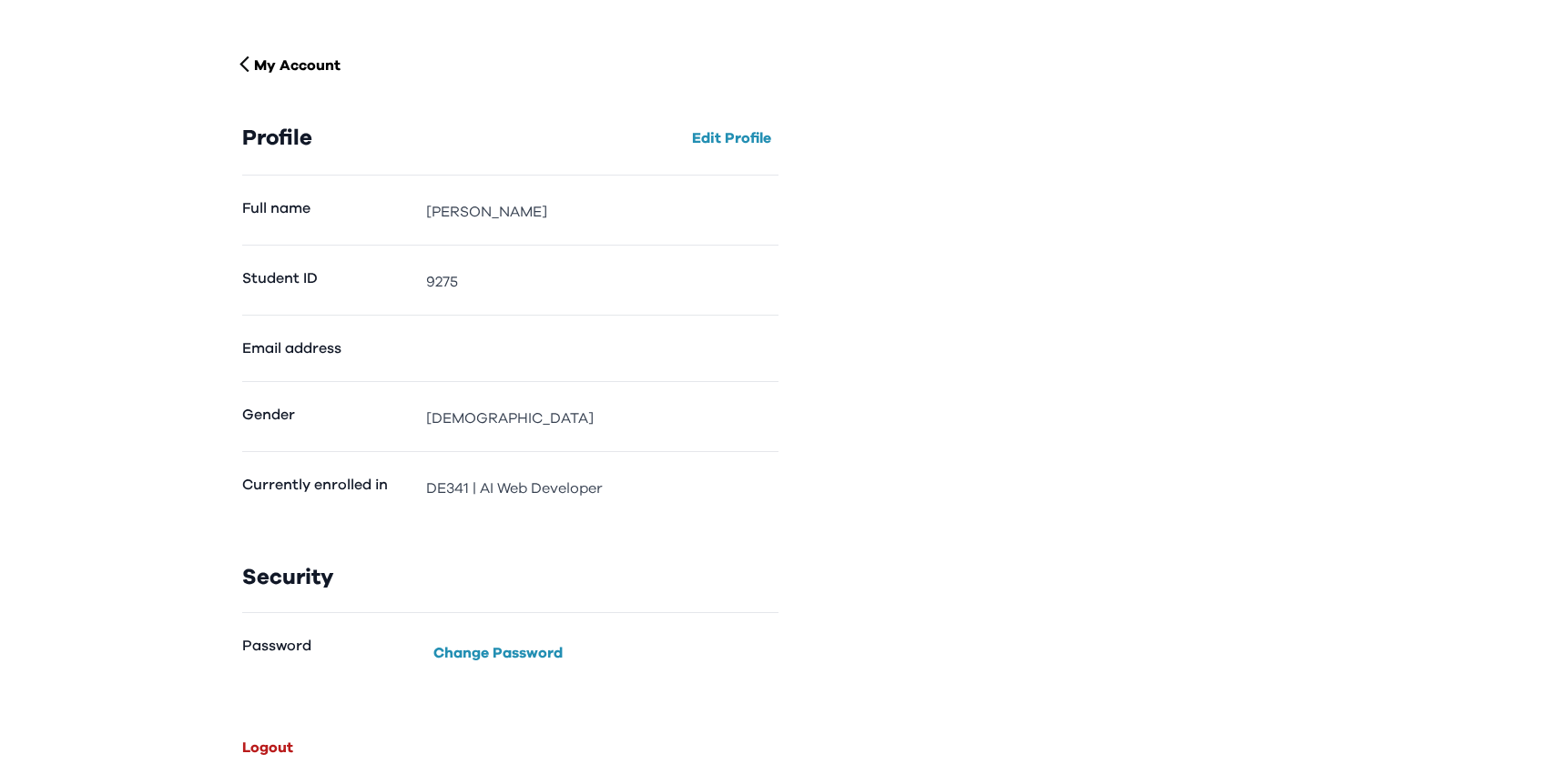
click at [258, 741] on button "Logout" at bounding box center [267, 748] width 66 height 29
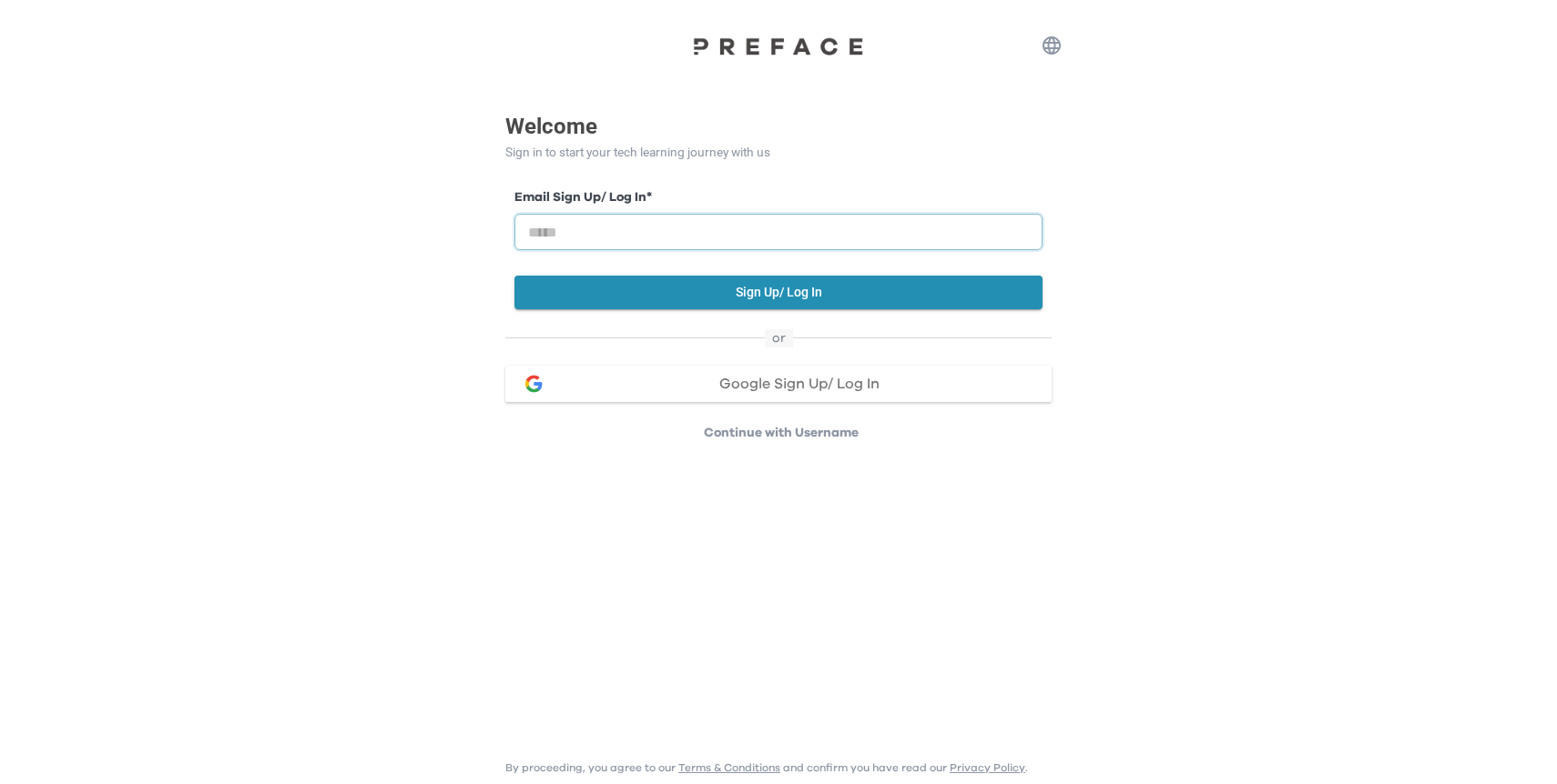
click at [593, 224] on input "email" at bounding box center [778, 232] width 528 height 36
paste input "**********"
type input "**********"
click at [807, 296] on button "Sign Up/ Log In" at bounding box center [778, 292] width 528 height 33
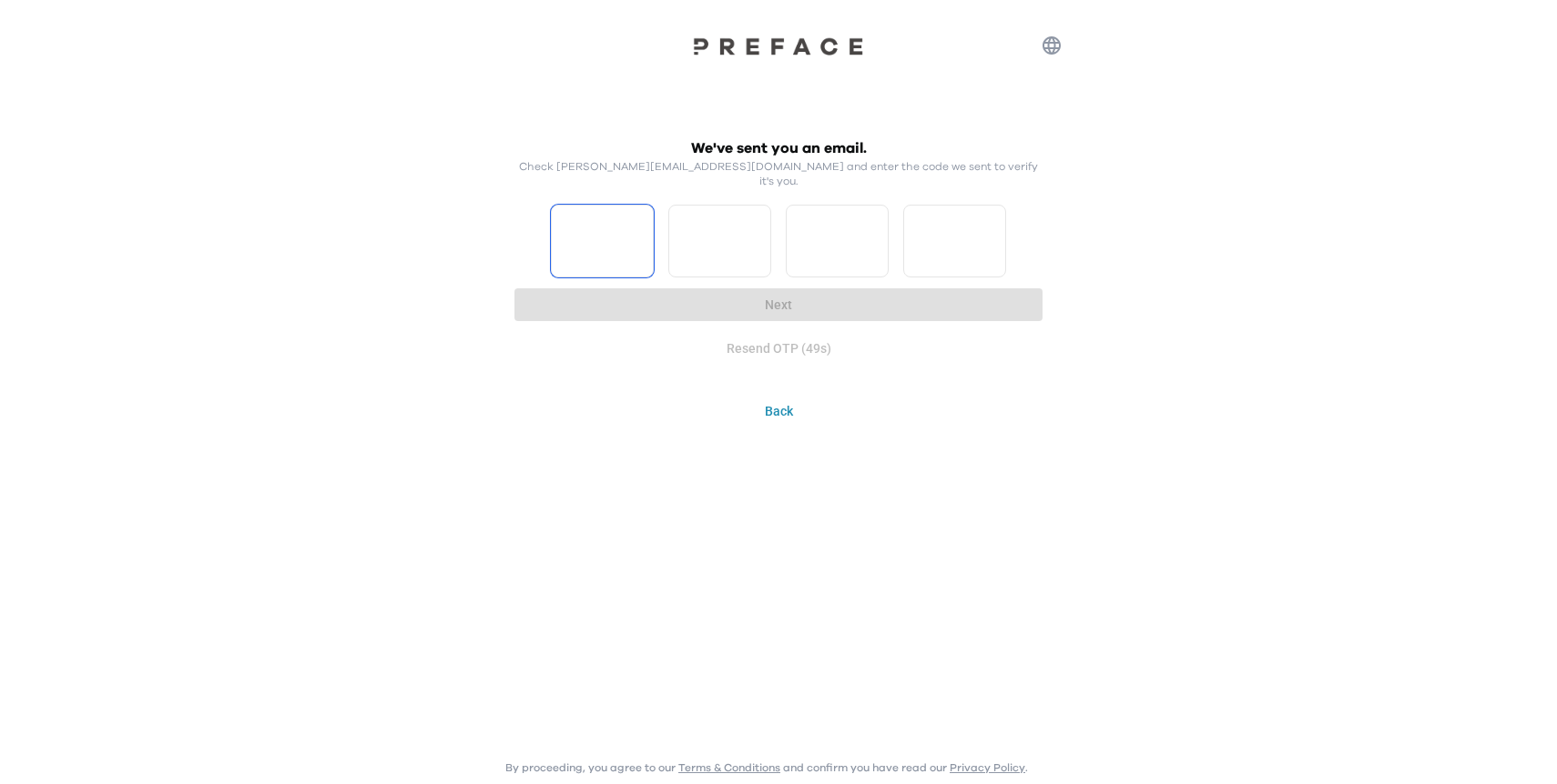
click at [596, 237] on input "Please enter OTP character 1" at bounding box center [602, 241] width 103 height 73
type input "*"
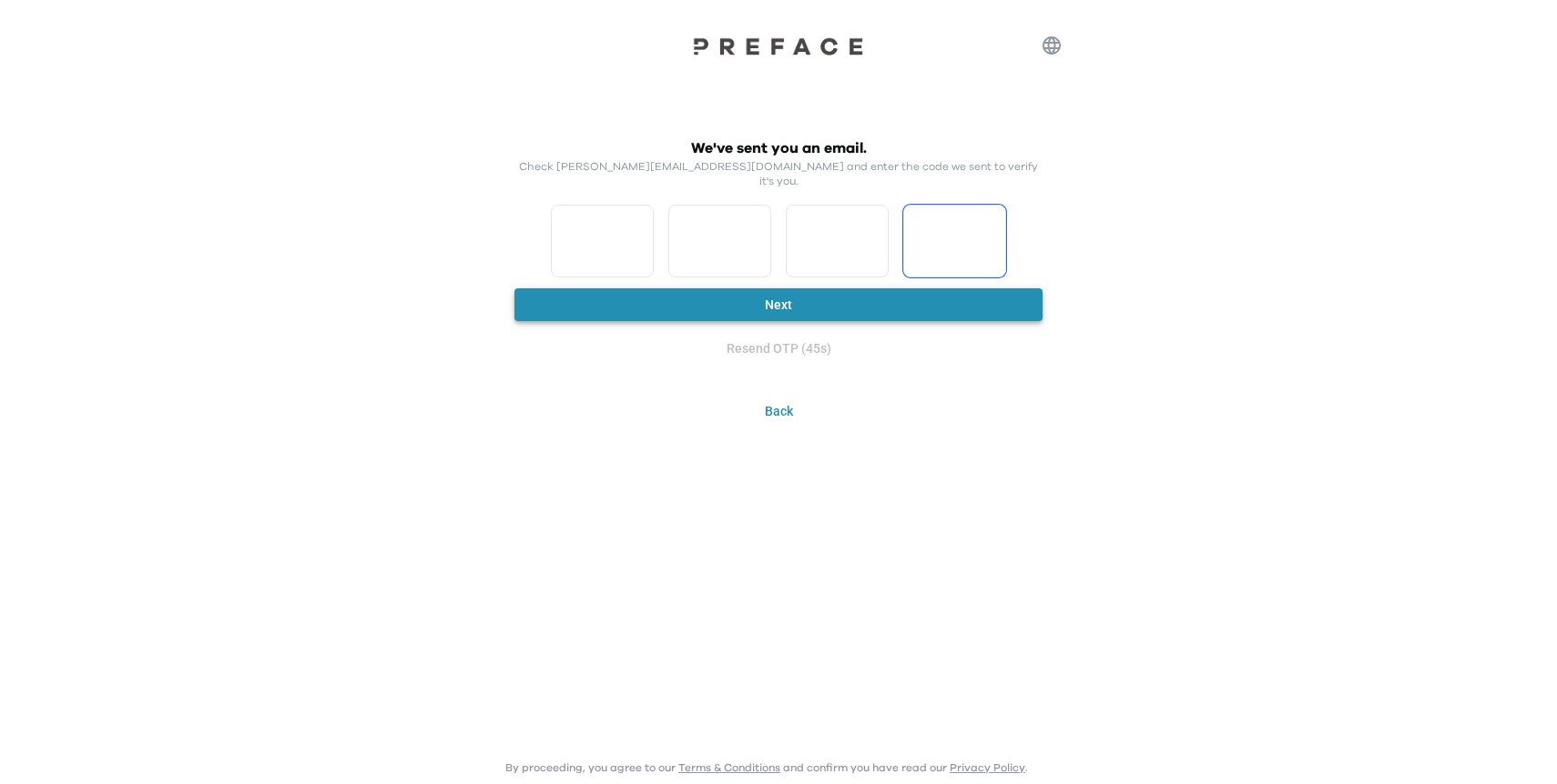
type input "*"
click at [744, 290] on button "Next" at bounding box center [778, 305] width 528 height 33
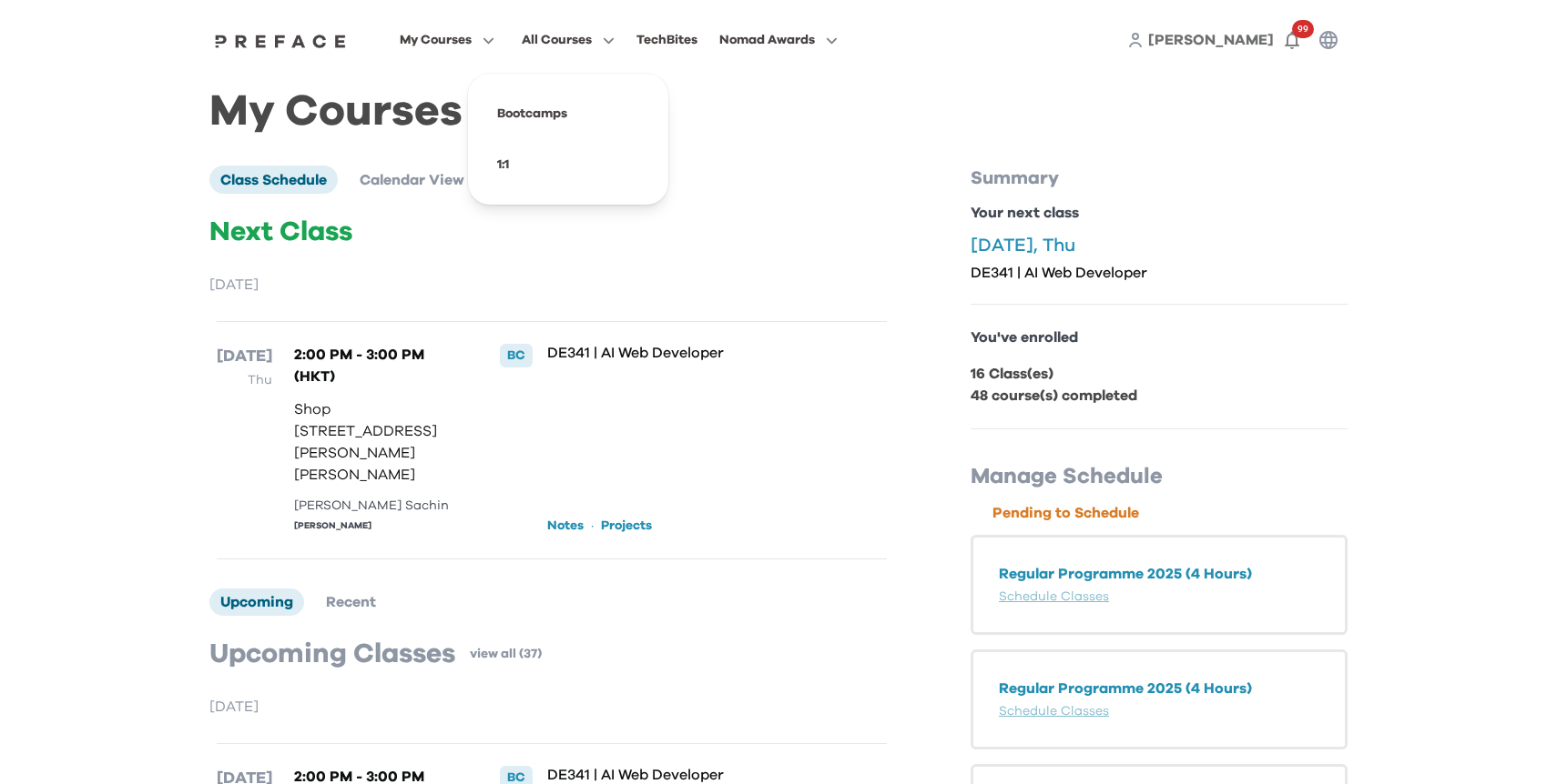
click at [569, 42] on span "All Courses" at bounding box center [556, 40] width 70 height 22
click at [1259, 35] on span "[PERSON_NAME]" at bounding box center [1210, 39] width 126 height 15
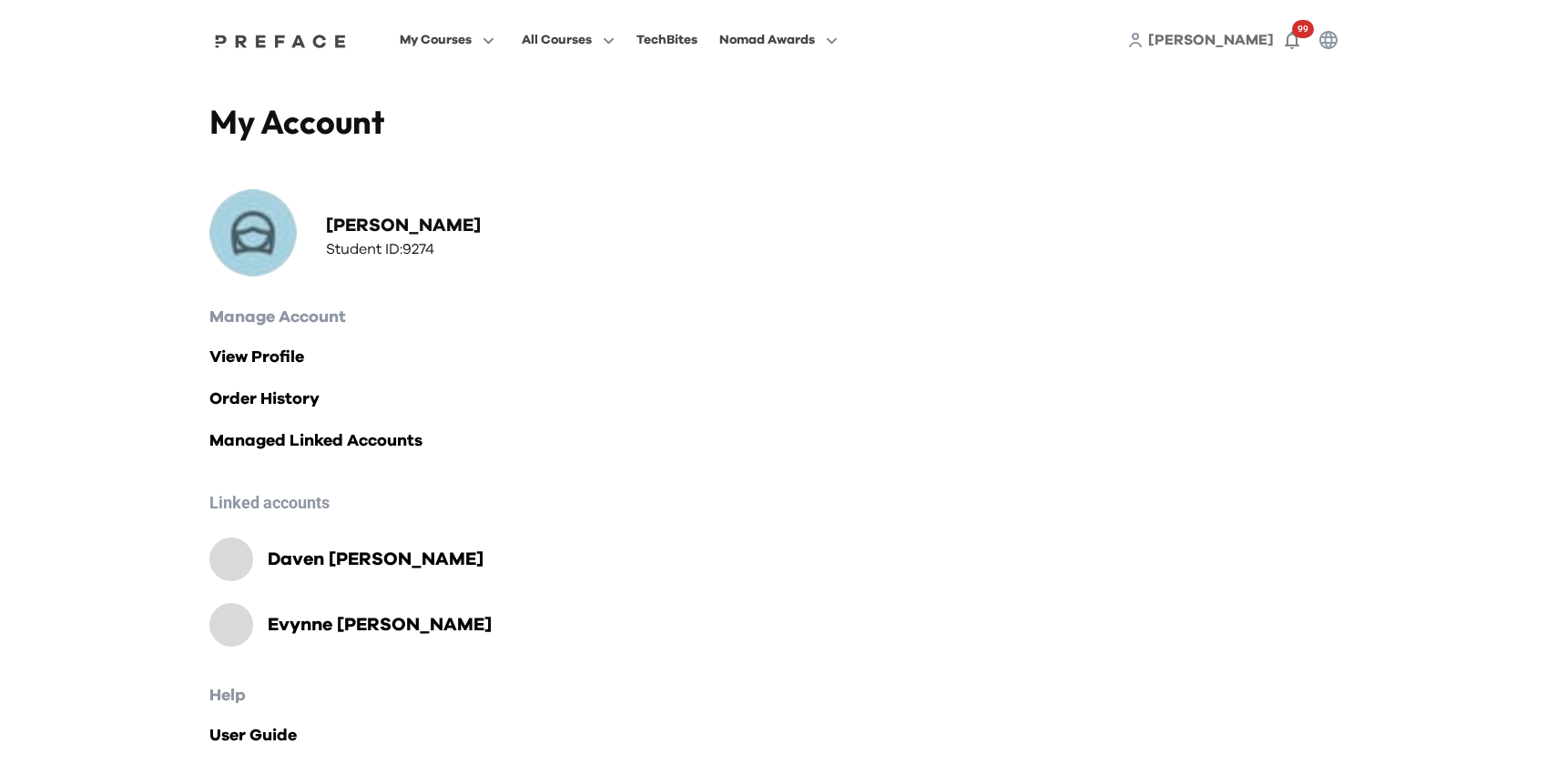
click at [324, 625] on h2 "[PERSON_NAME]" at bounding box center [380, 625] width 224 height 26
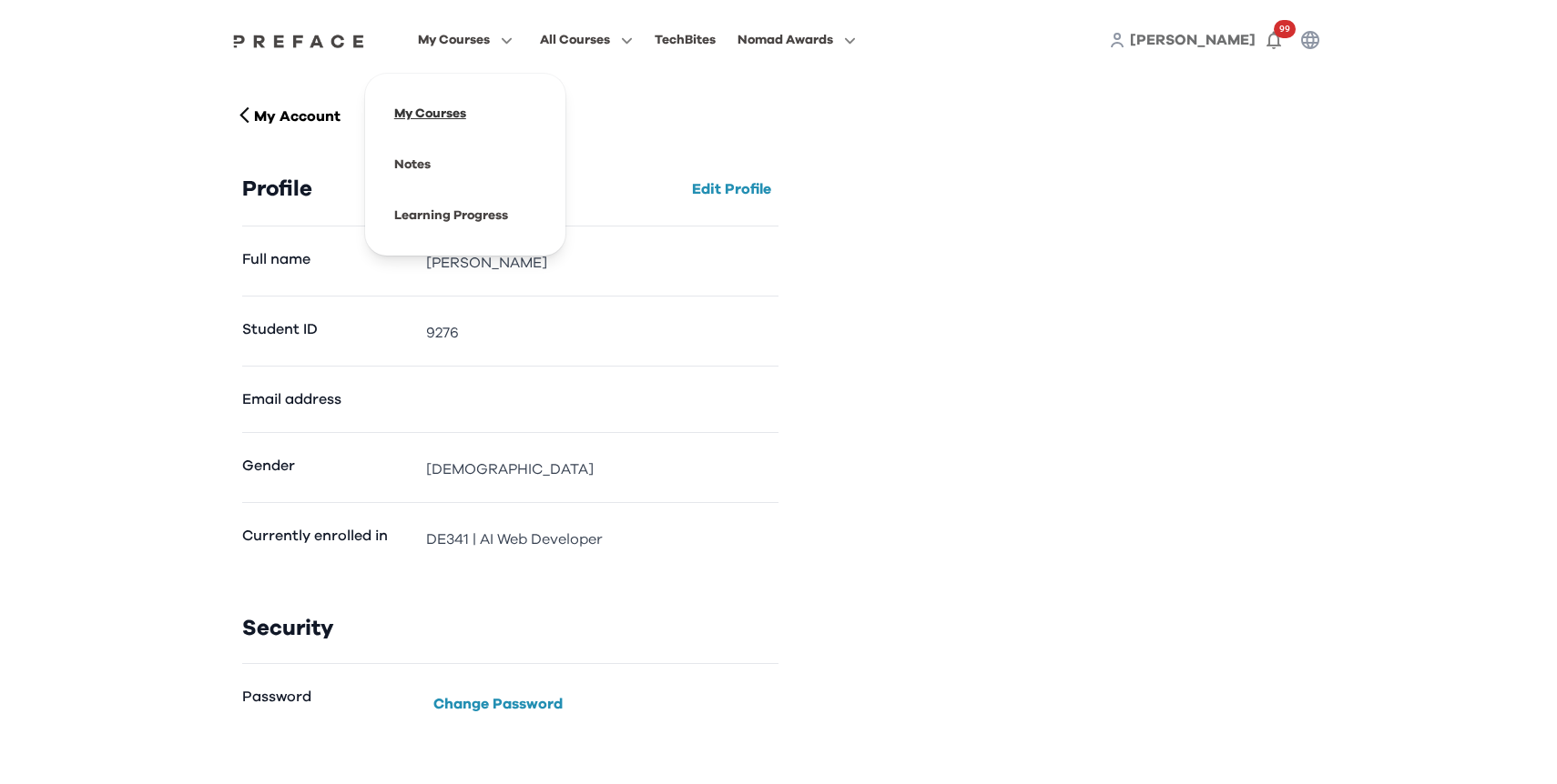
click at [448, 116] on span at bounding box center [465, 114] width 171 height 51
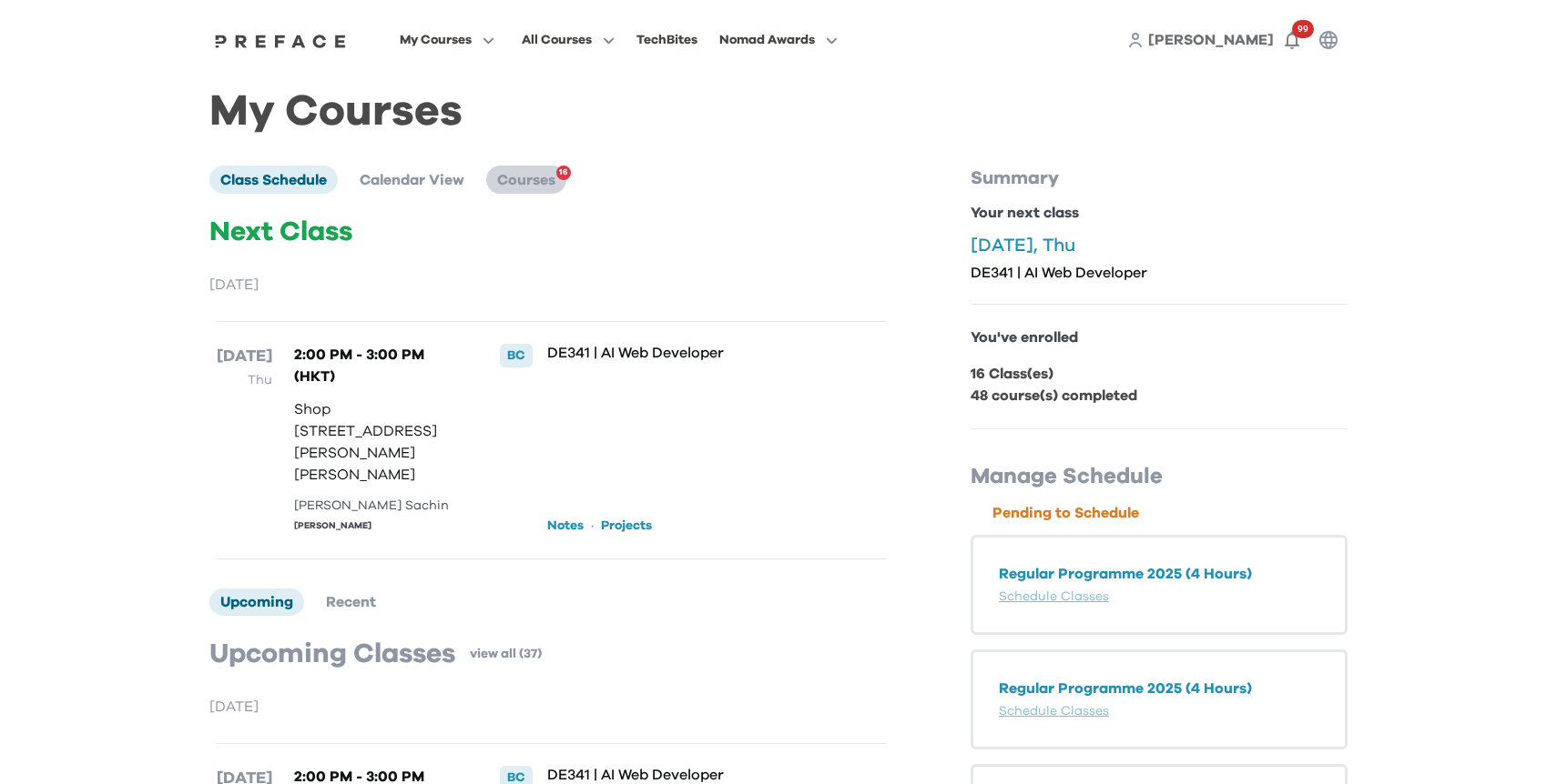
click at [516, 174] on span "Courses" at bounding box center [525, 180] width 58 height 15
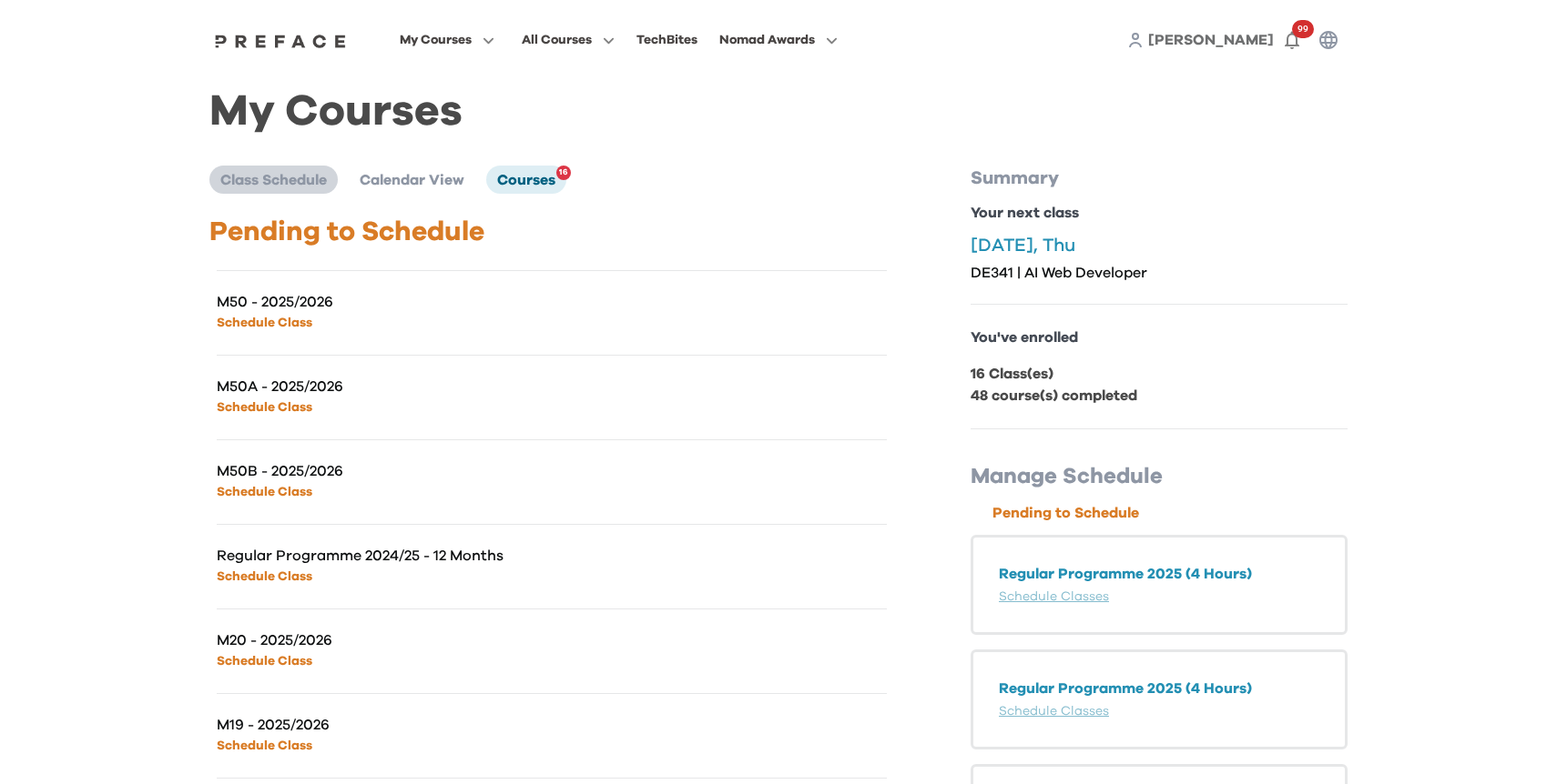
click at [312, 180] on span "Class Schedule" at bounding box center [273, 180] width 106 height 15
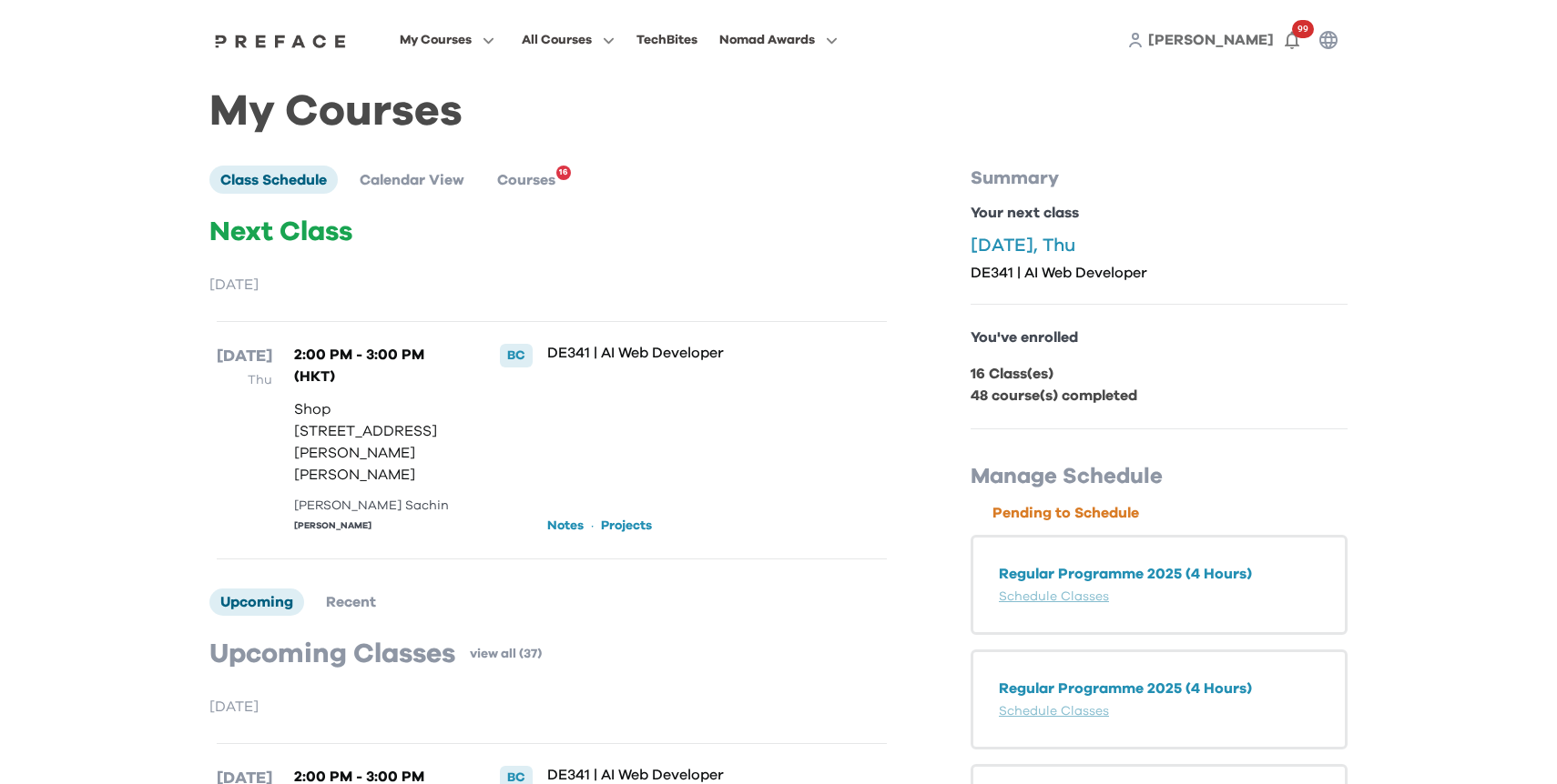
click at [1246, 45] on span "[PERSON_NAME]" at bounding box center [1210, 39] width 126 height 15
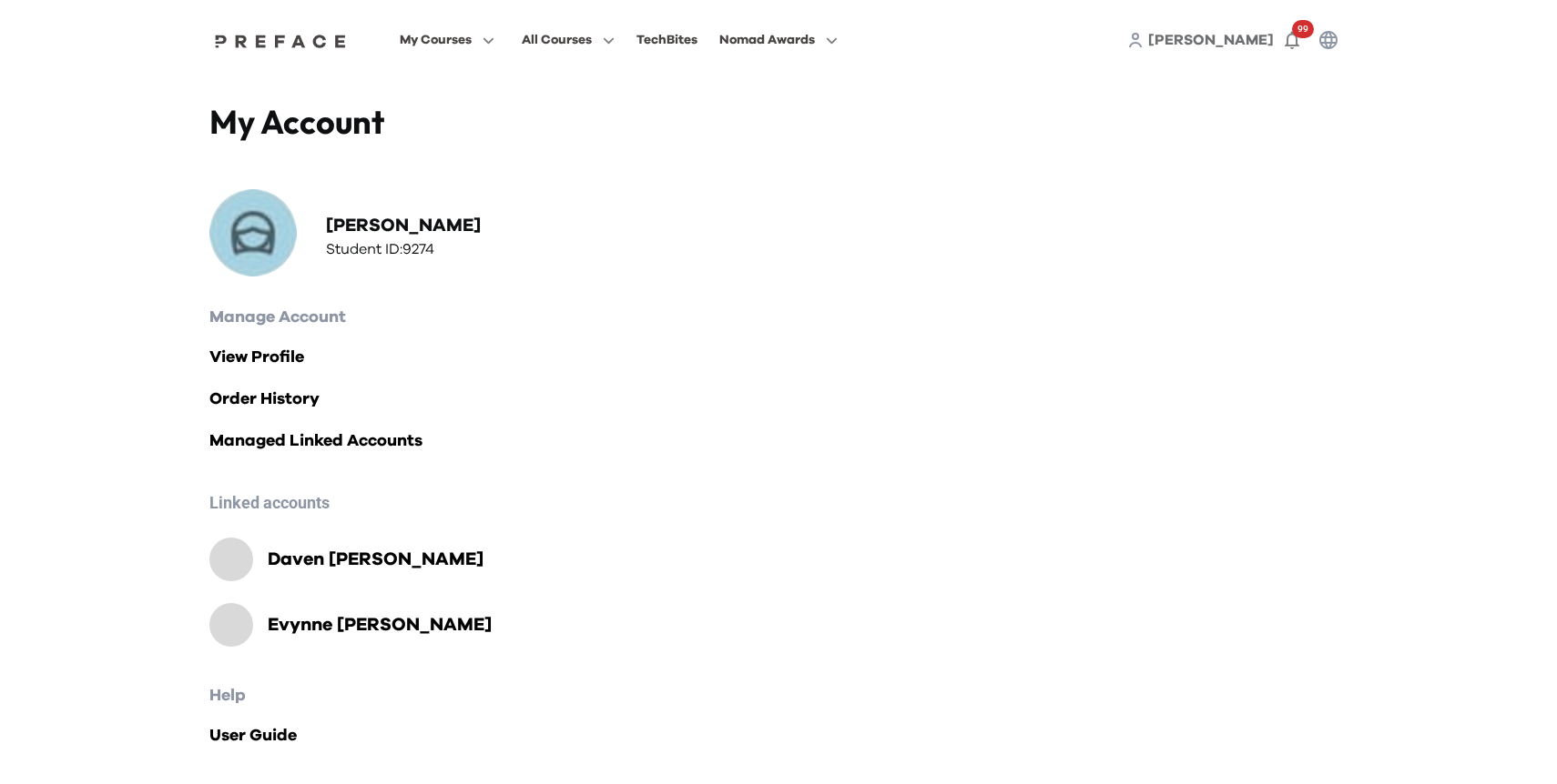
click at [295, 624] on h2 "[PERSON_NAME]" at bounding box center [380, 625] width 224 height 26
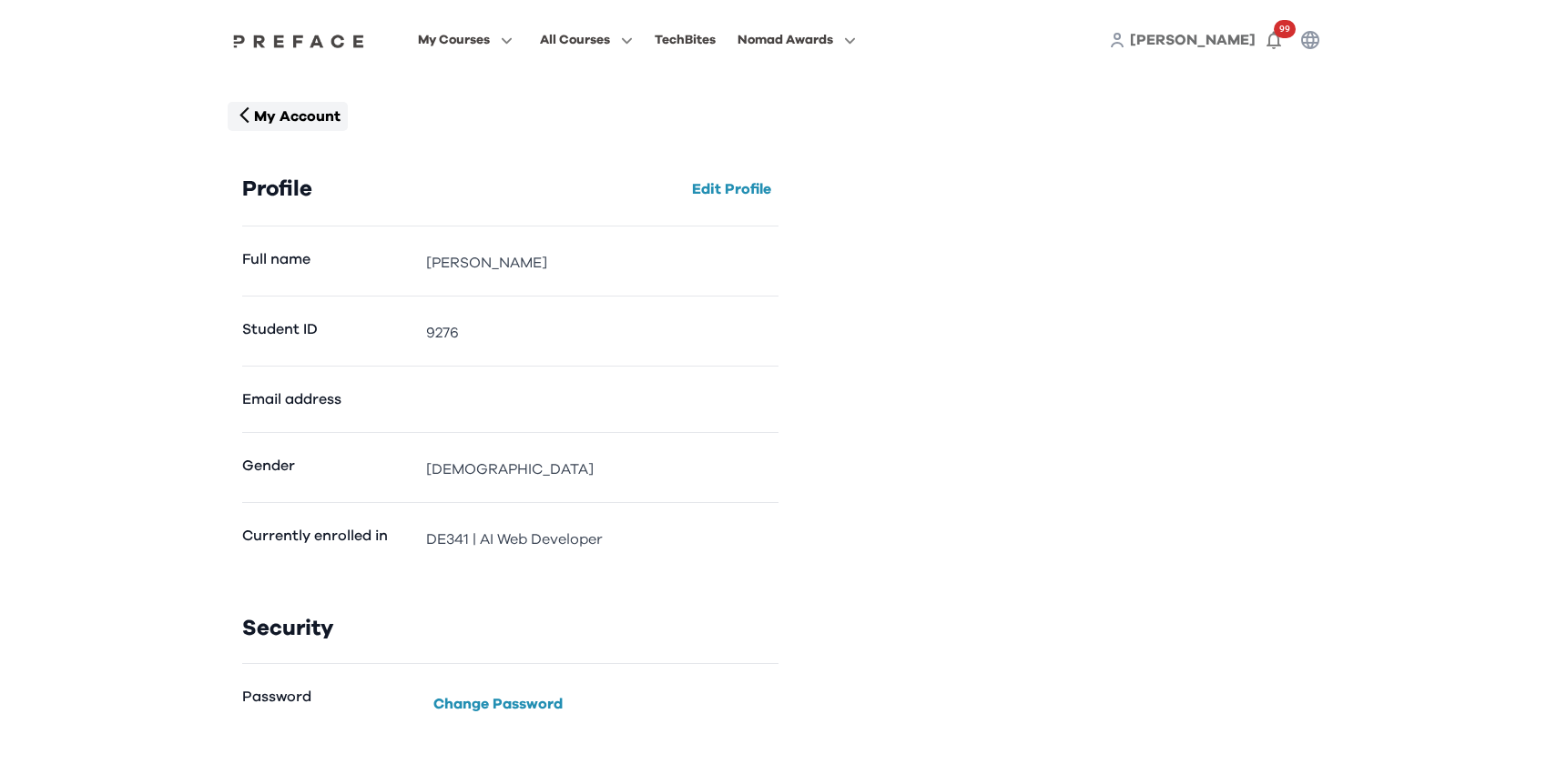
click at [298, 116] on p "My Account" at bounding box center [297, 117] width 86 height 22
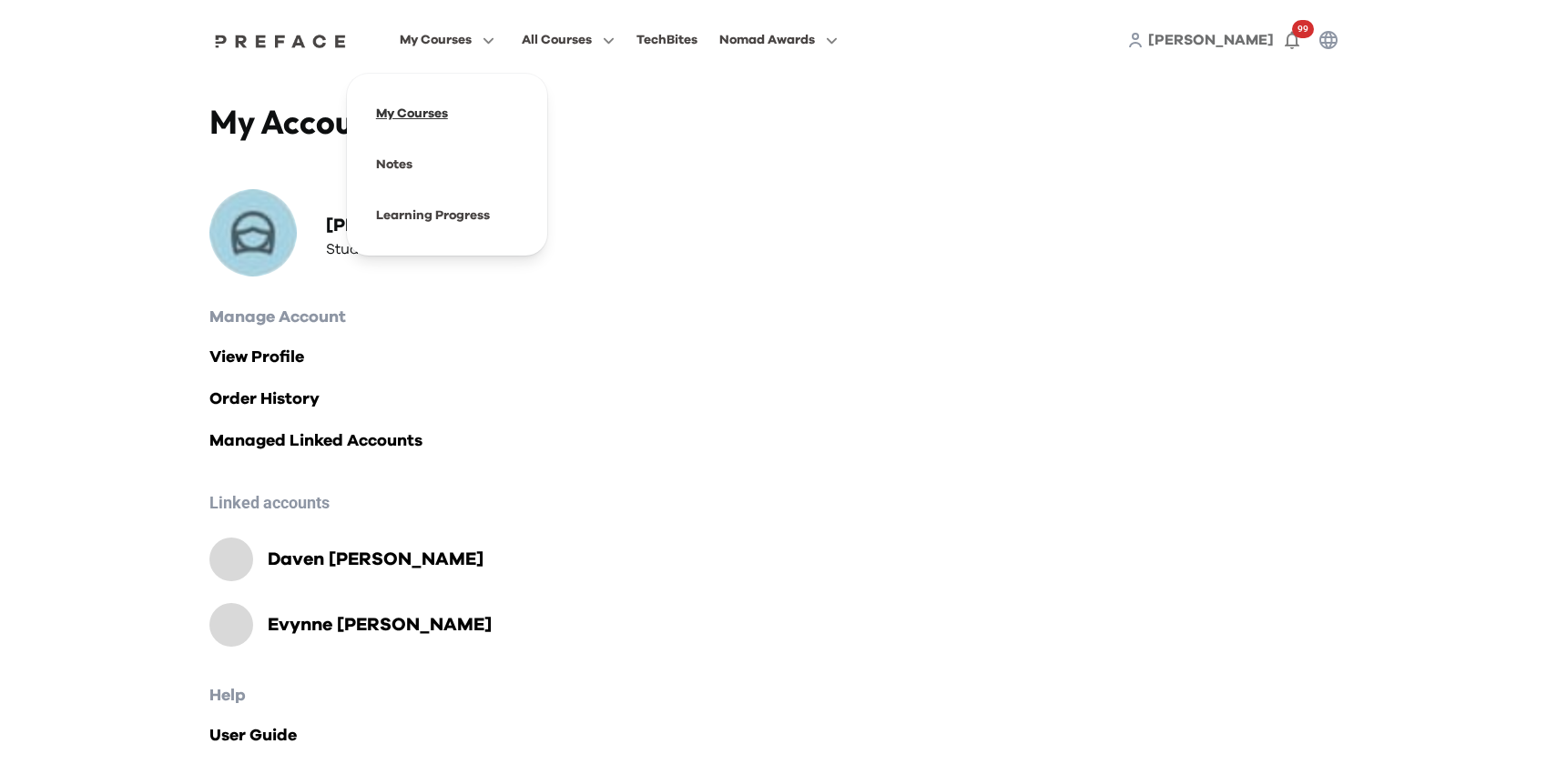
click at [417, 110] on span at bounding box center [447, 114] width 171 height 51
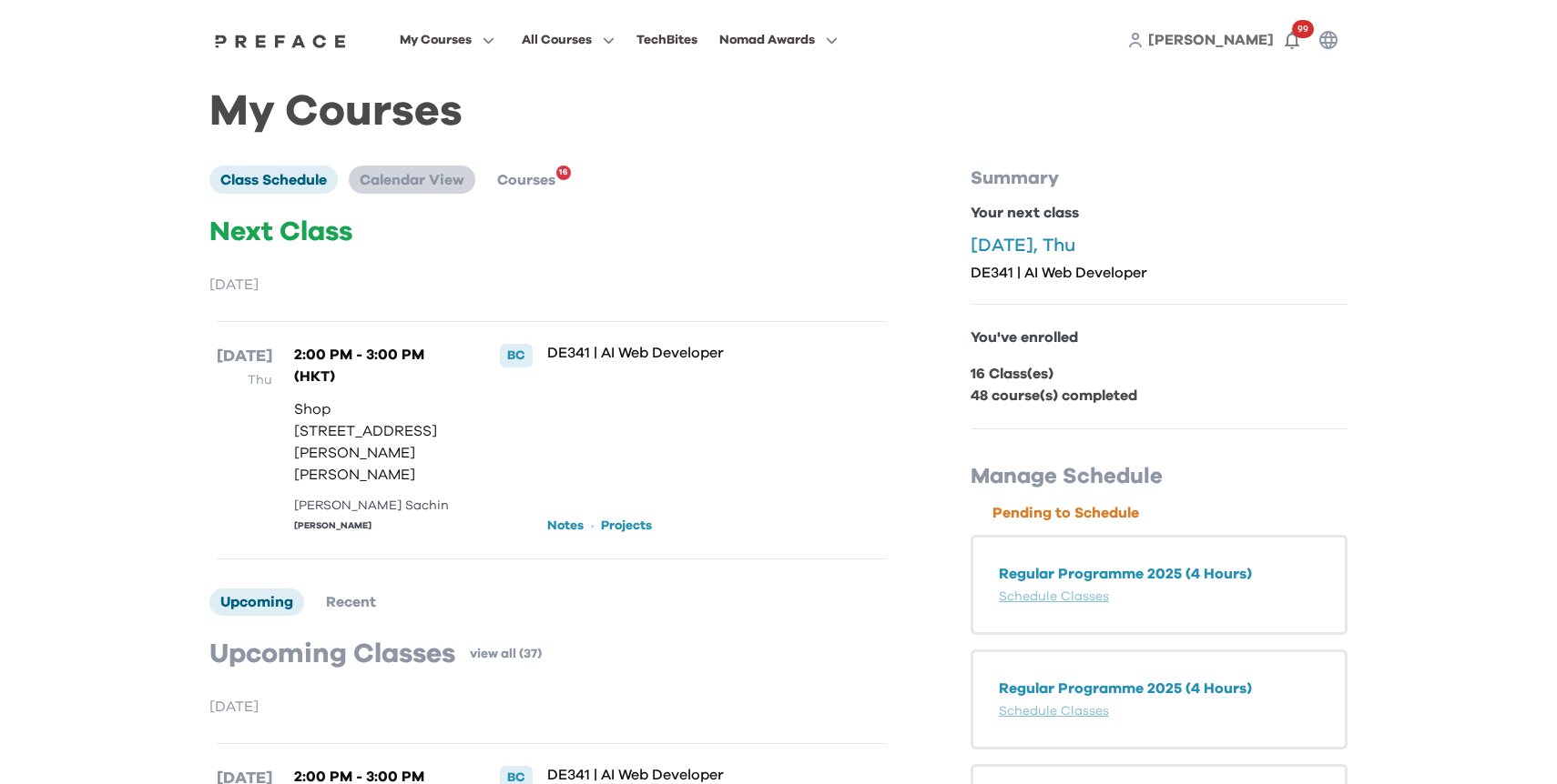
click at [413, 187] on li "Calendar View" at bounding box center [411, 180] width 127 height 27
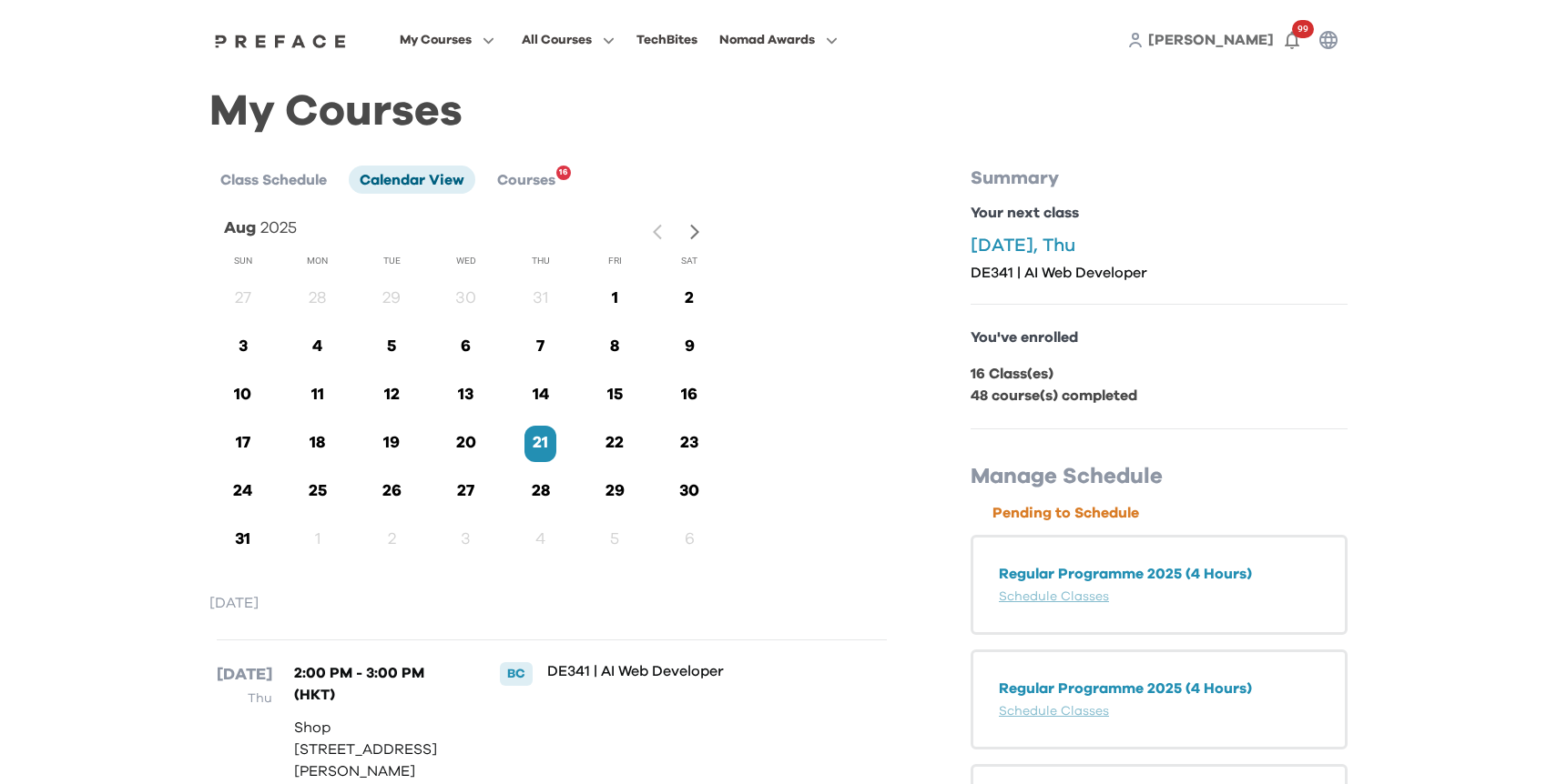
click at [694, 244] on button "button" at bounding box center [694, 233] width 27 height 33
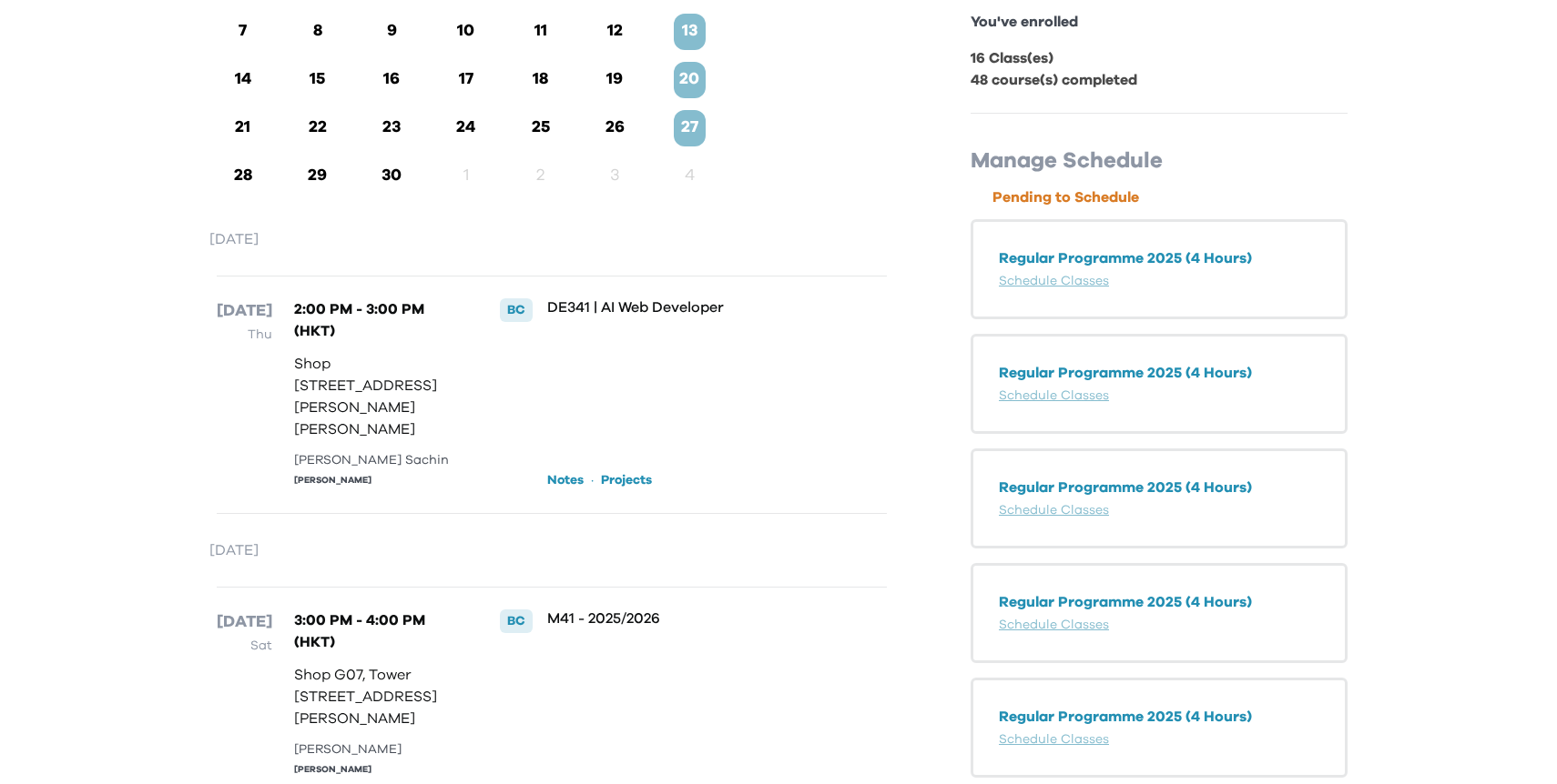
scroll to position [126, 0]
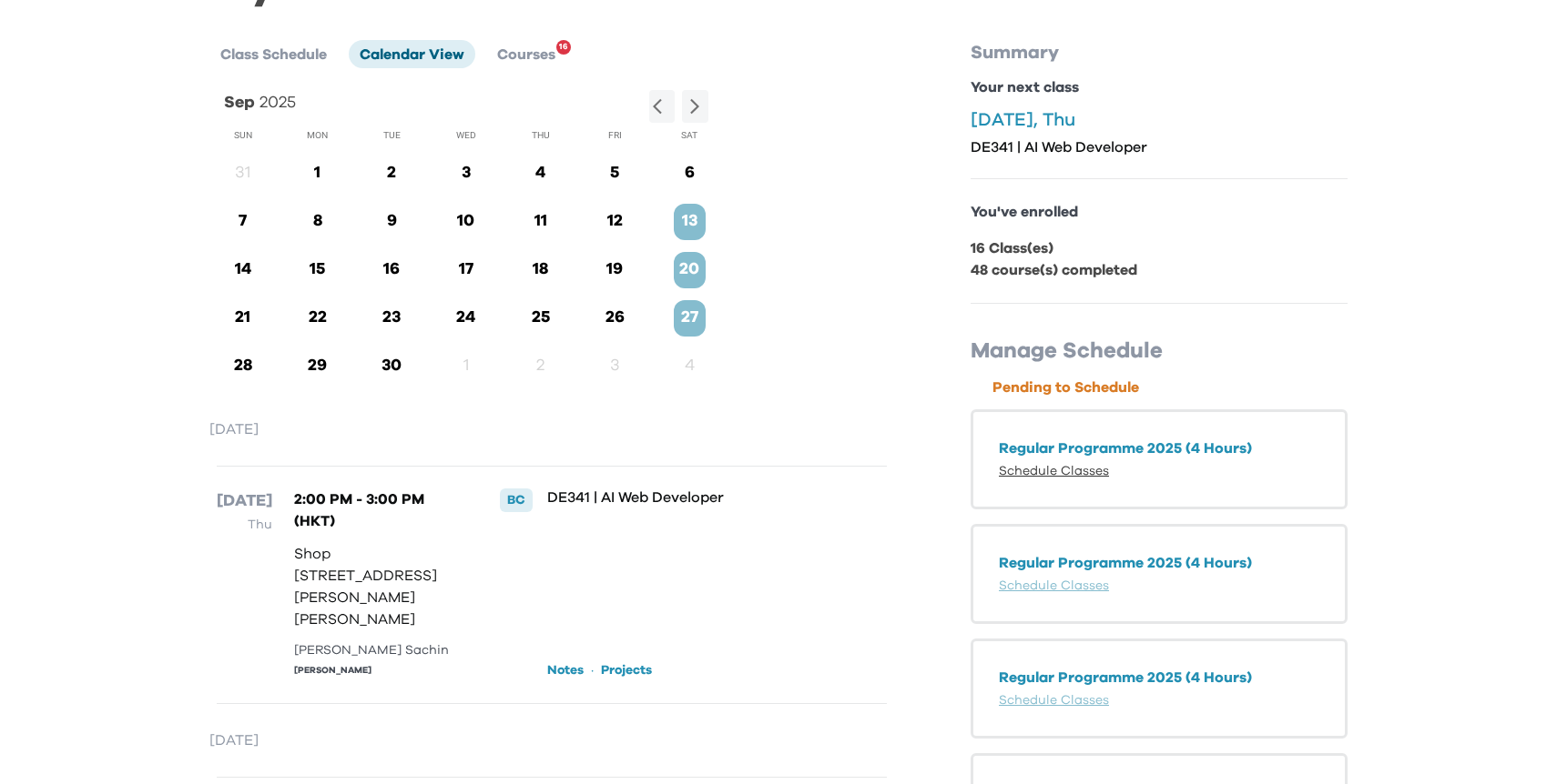
click at [1027, 470] on link "Schedule Classes" at bounding box center [1053, 471] width 110 height 13
click at [1032, 581] on link "Schedule Classes" at bounding box center [1053, 586] width 110 height 13
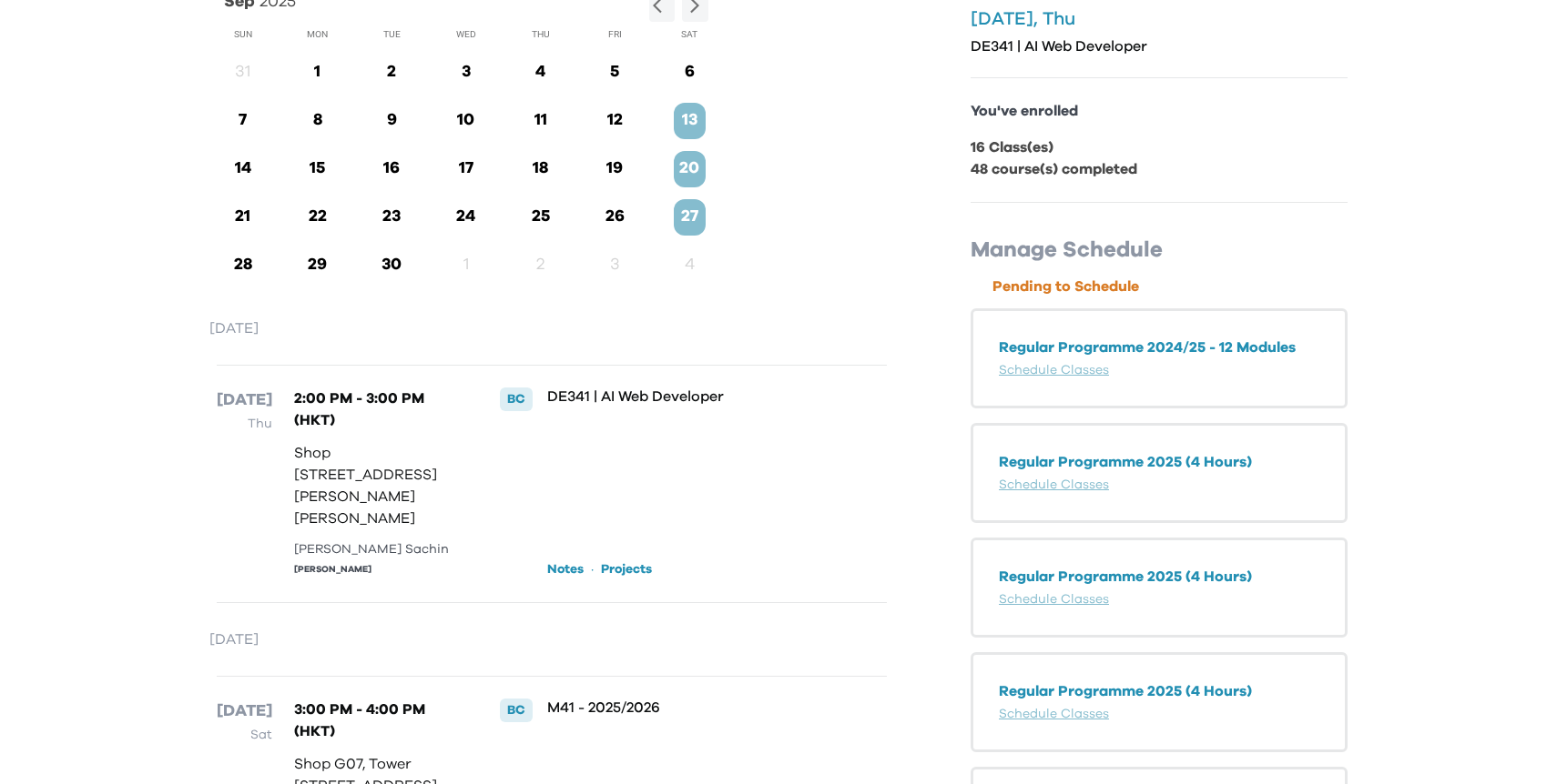
scroll to position [0, 0]
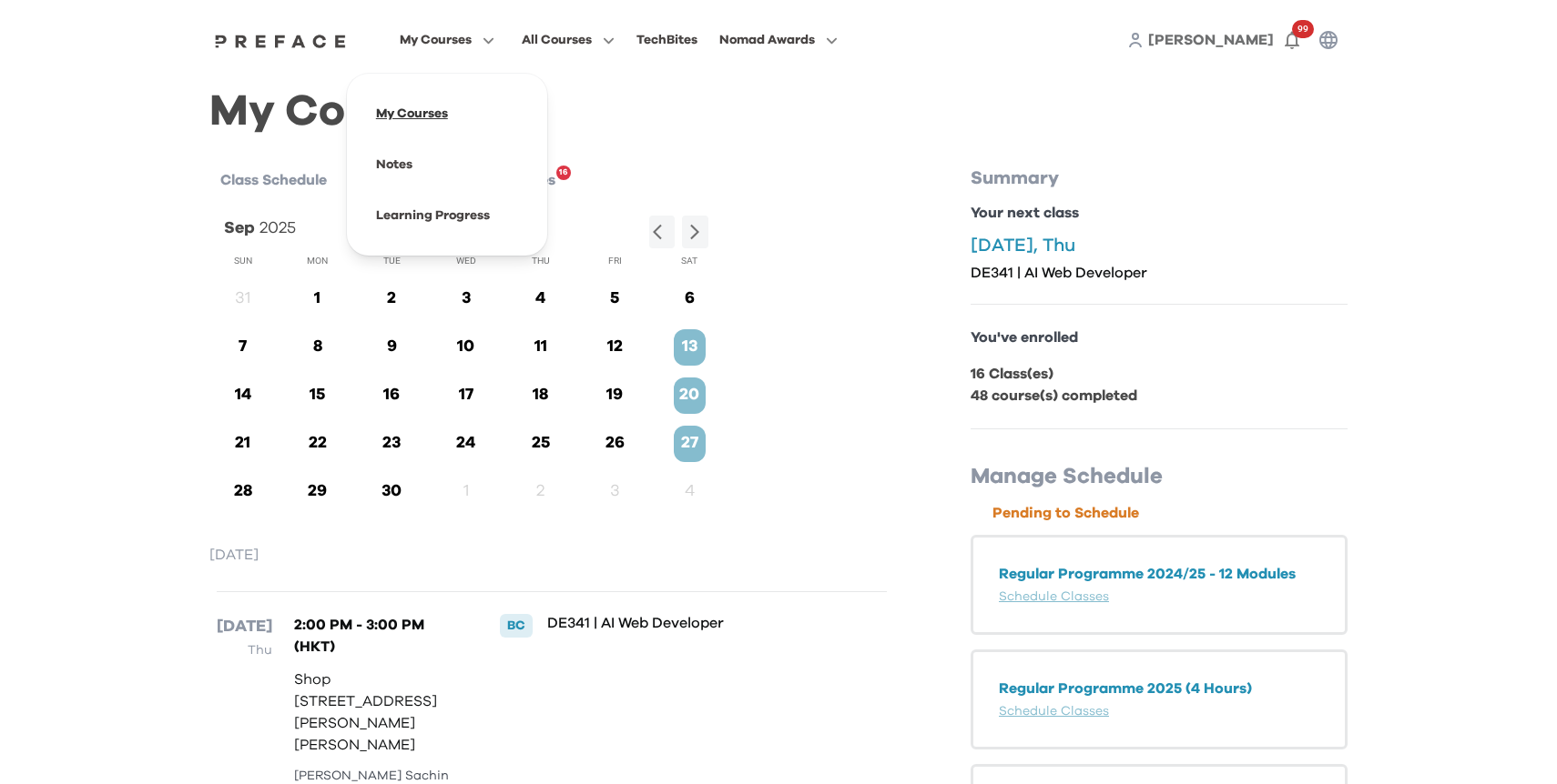
click at [418, 119] on span at bounding box center [447, 114] width 171 height 51
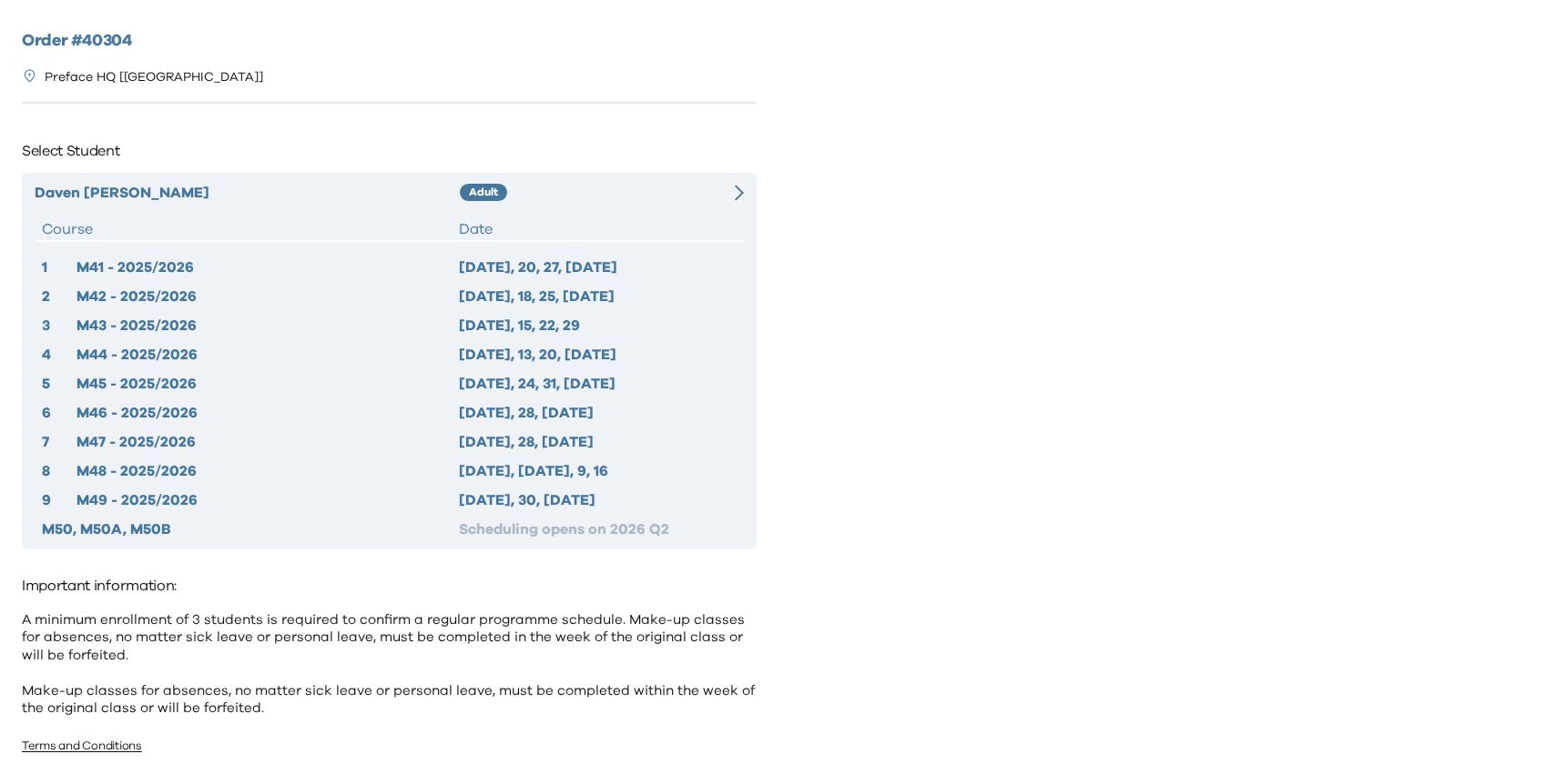
click at [99, 193] on div "[PERSON_NAME]" at bounding box center [246, 192] width 425 height 22
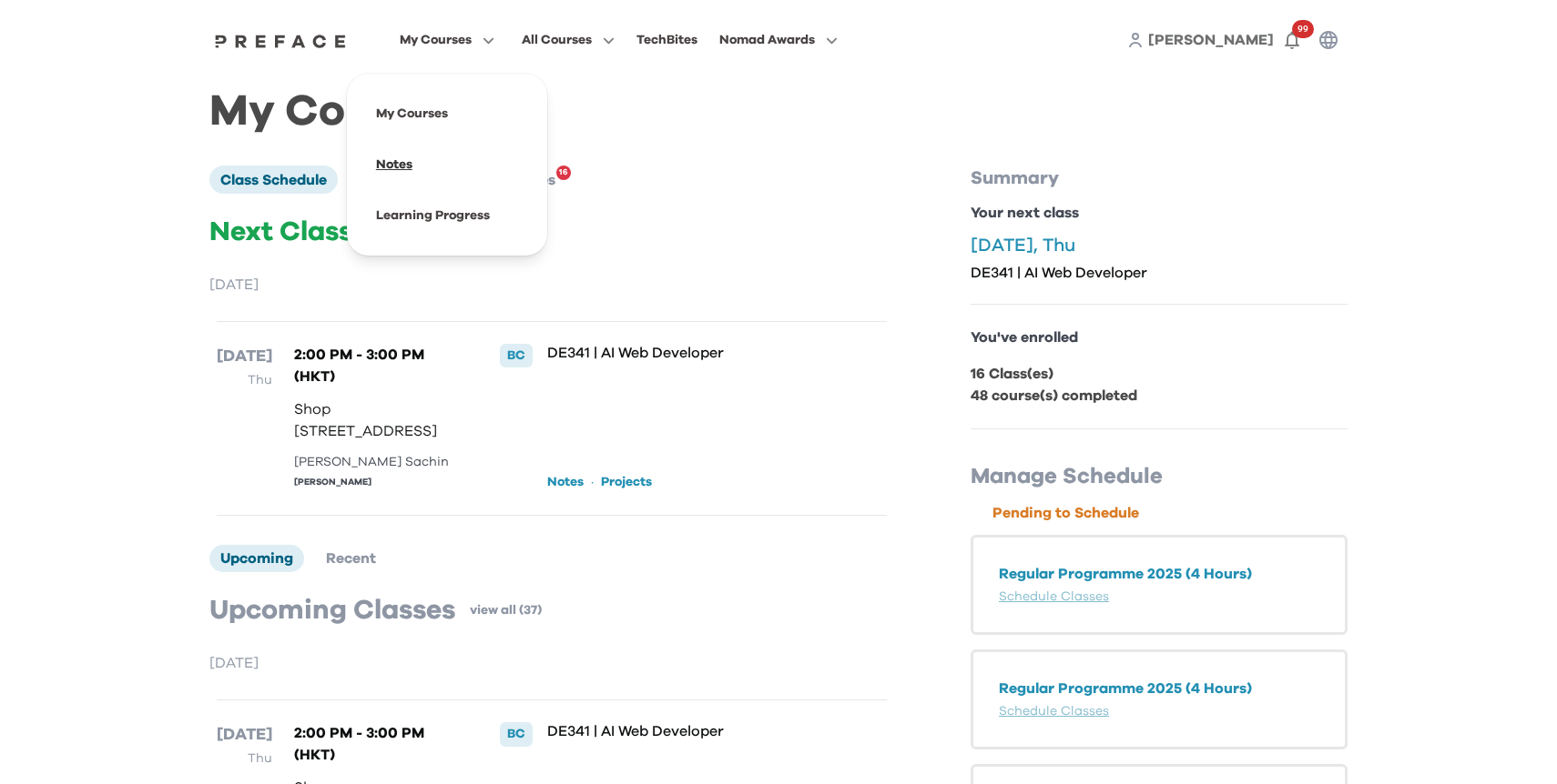
click at [401, 158] on span at bounding box center [447, 165] width 171 height 51
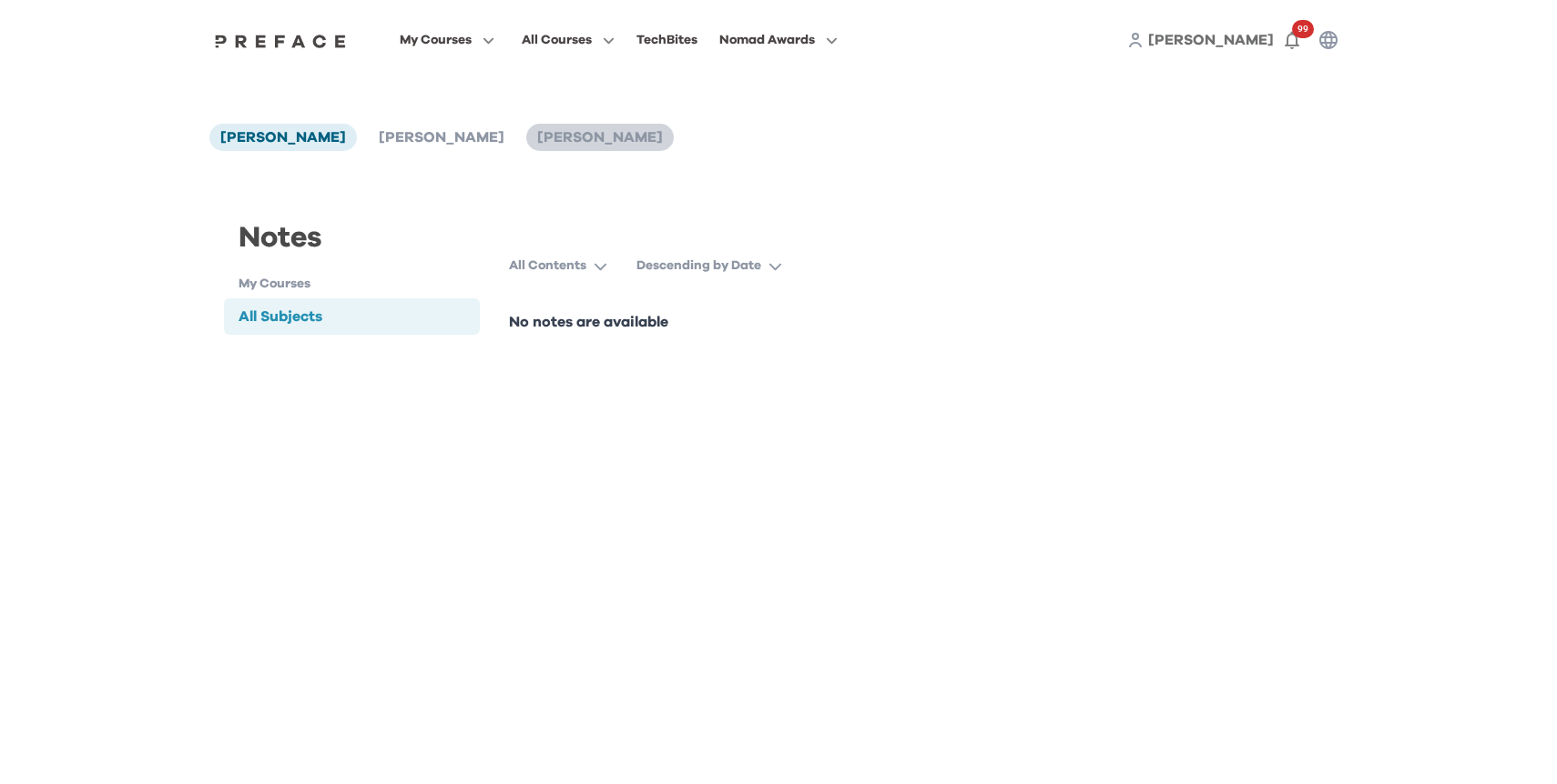
click at [537, 131] on span "[PERSON_NAME]" at bounding box center [600, 137] width 126 height 15
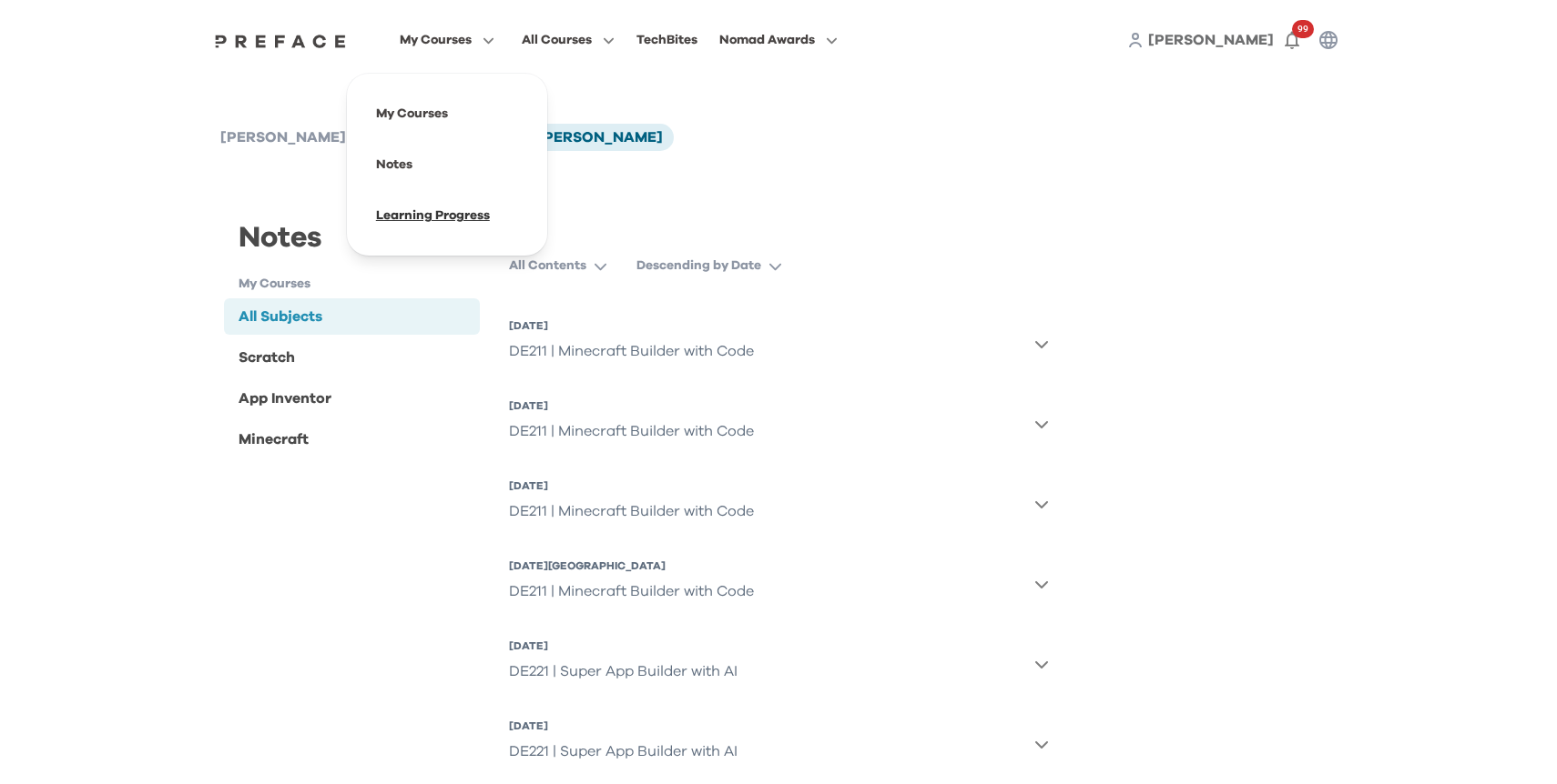
click at [444, 211] on span at bounding box center [447, 216] width 171 height 51
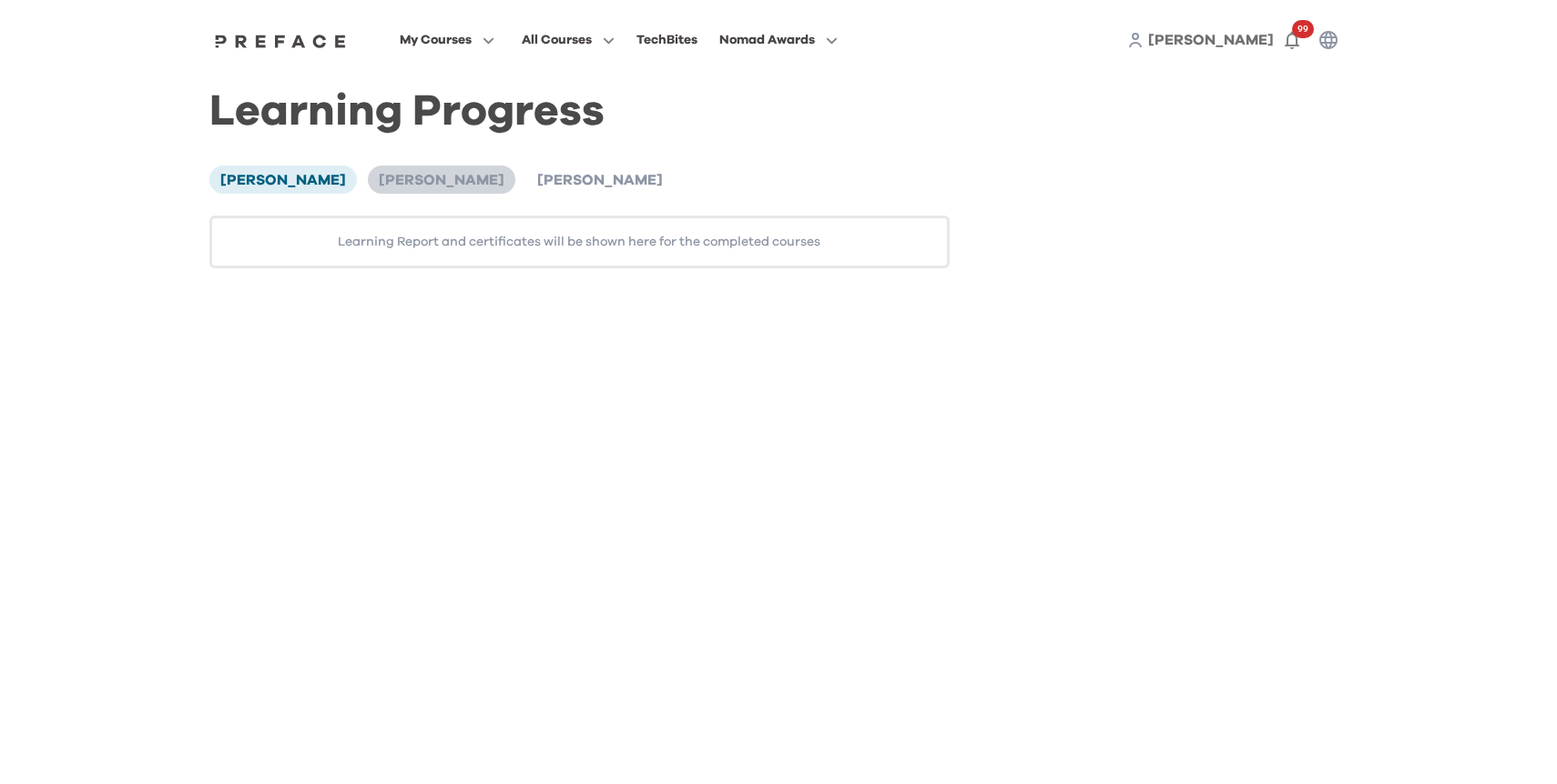
click at [387, 184] on span "[PERSON_NAME]" at bounding box center [442, 180] width 126 height 15
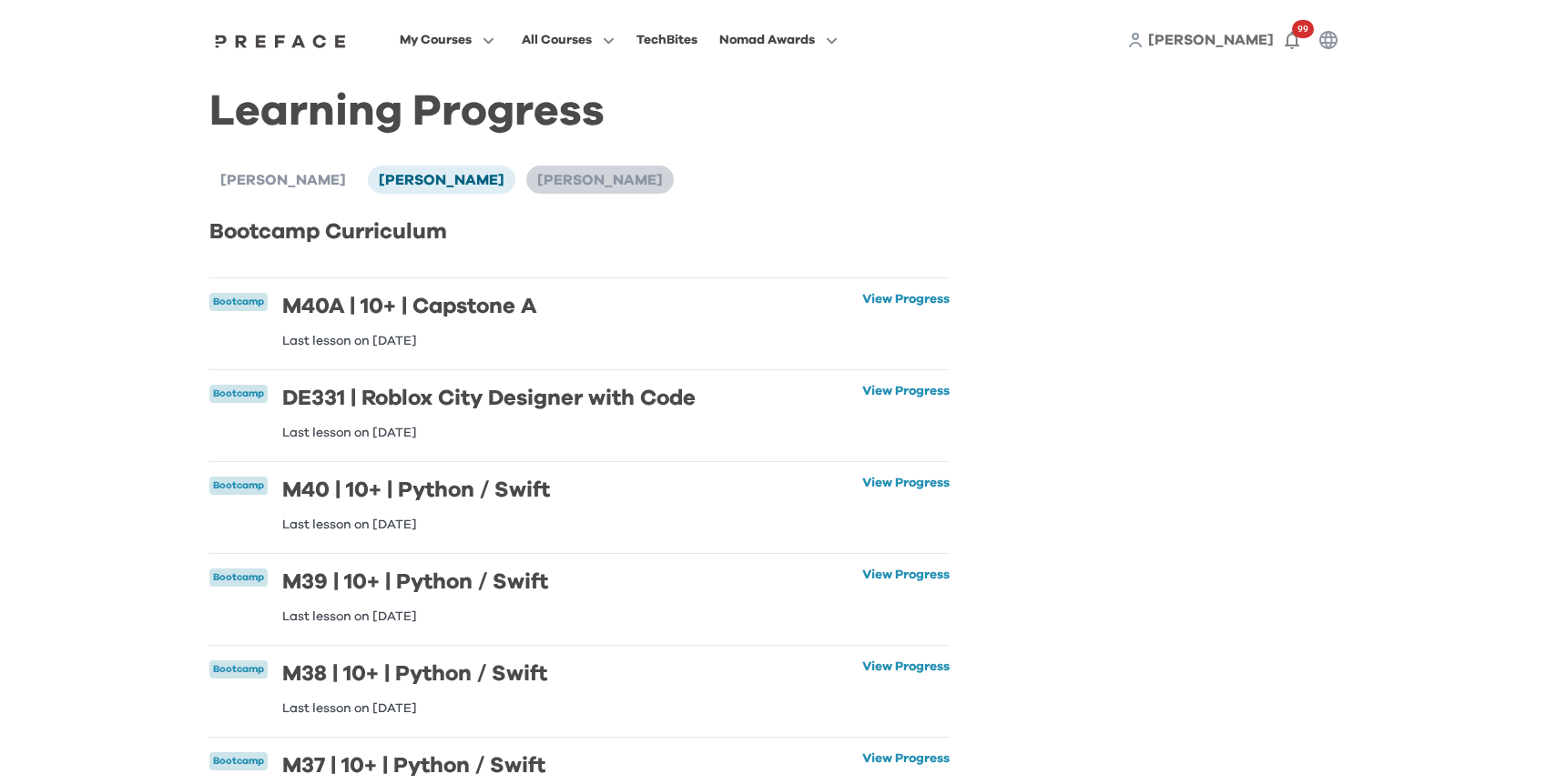
click at [526, 171] on li "[PERSON_NAME]" at bounding box center [600, 180] width 147 height 27
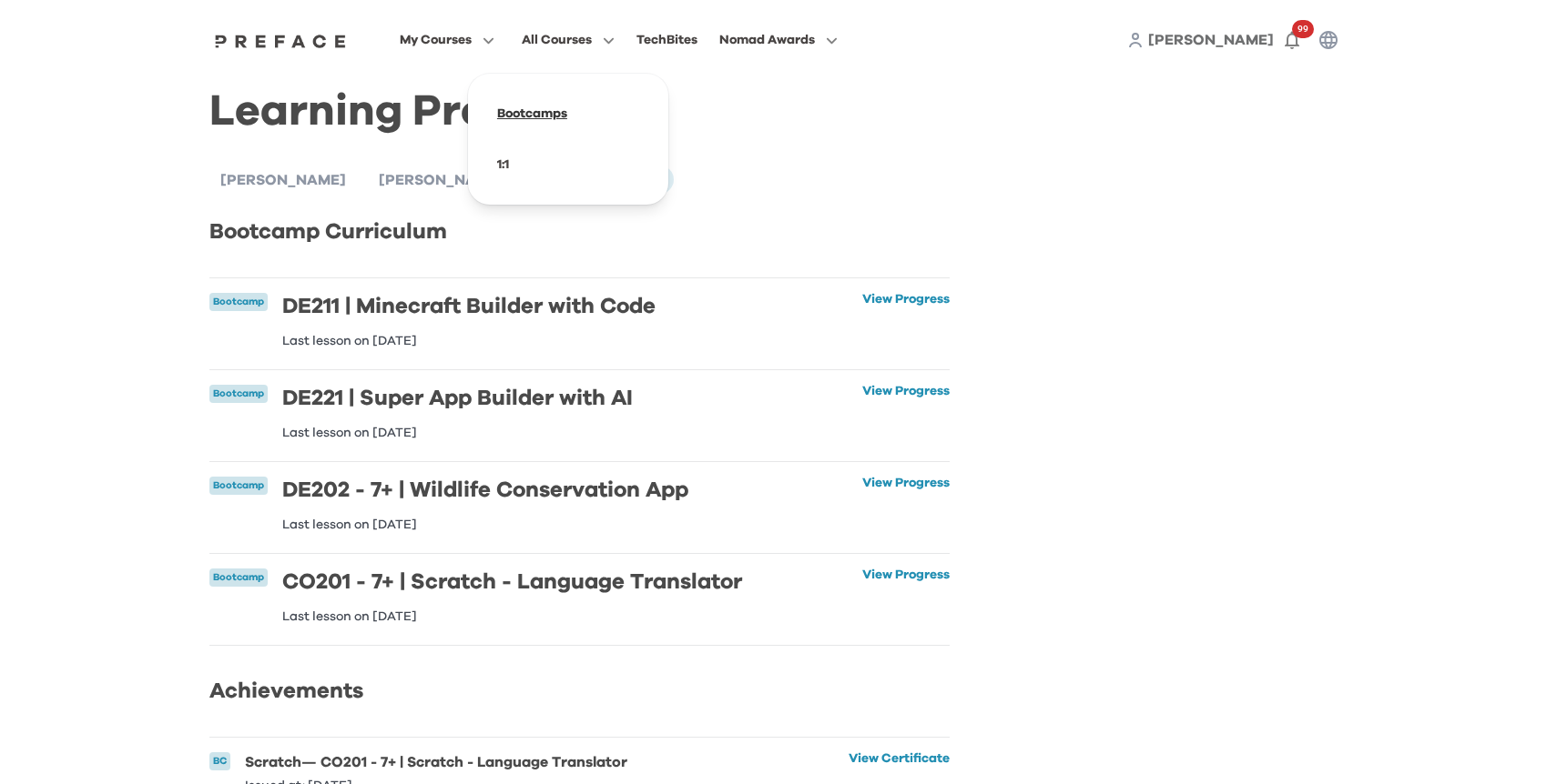
click at [529, 119] on span at bounding box center [567, 114] width 171 height 51
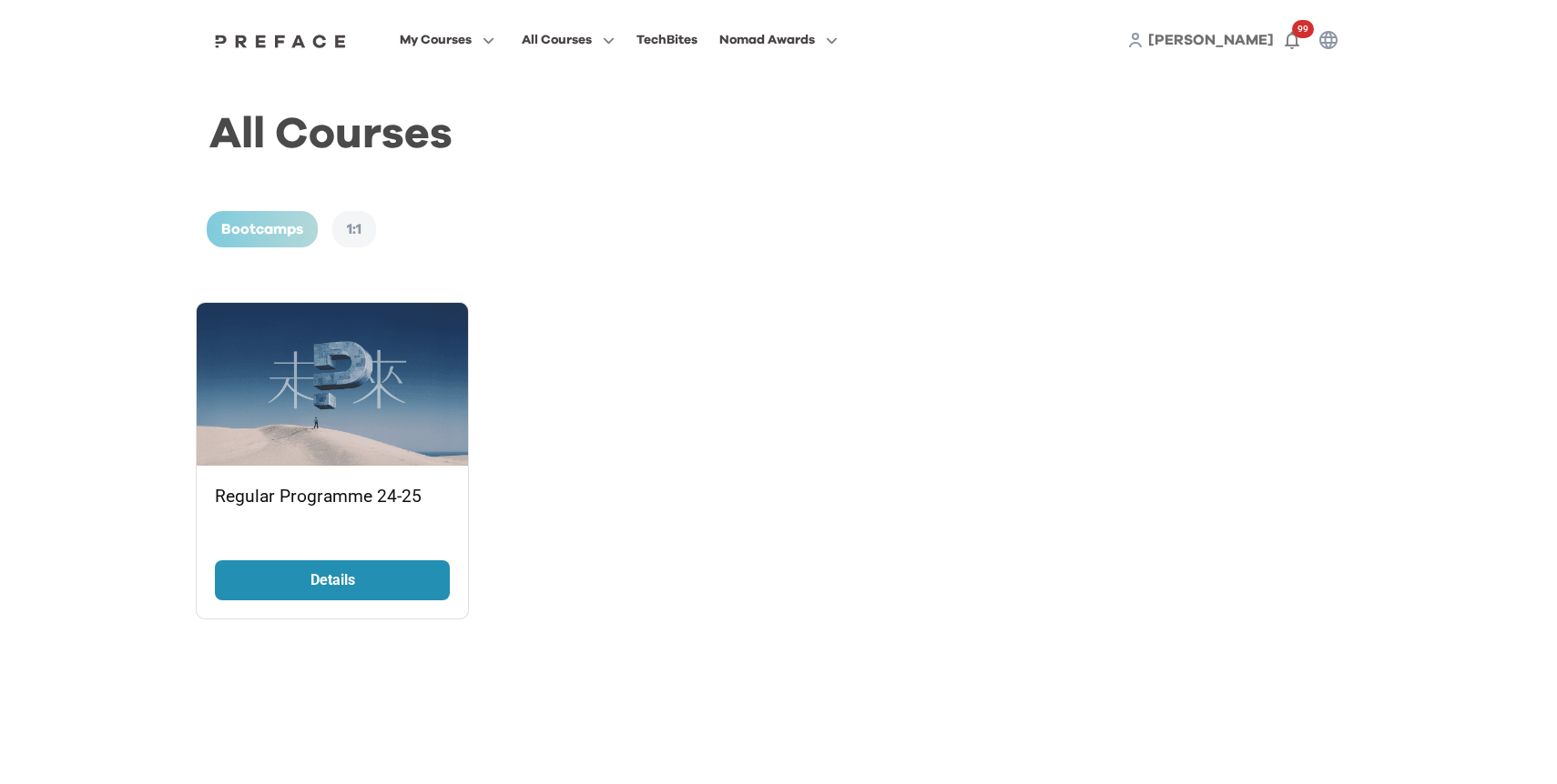
click at [359, 232] on div "1:1" at bounding box center [353, 229] width 44 height 36
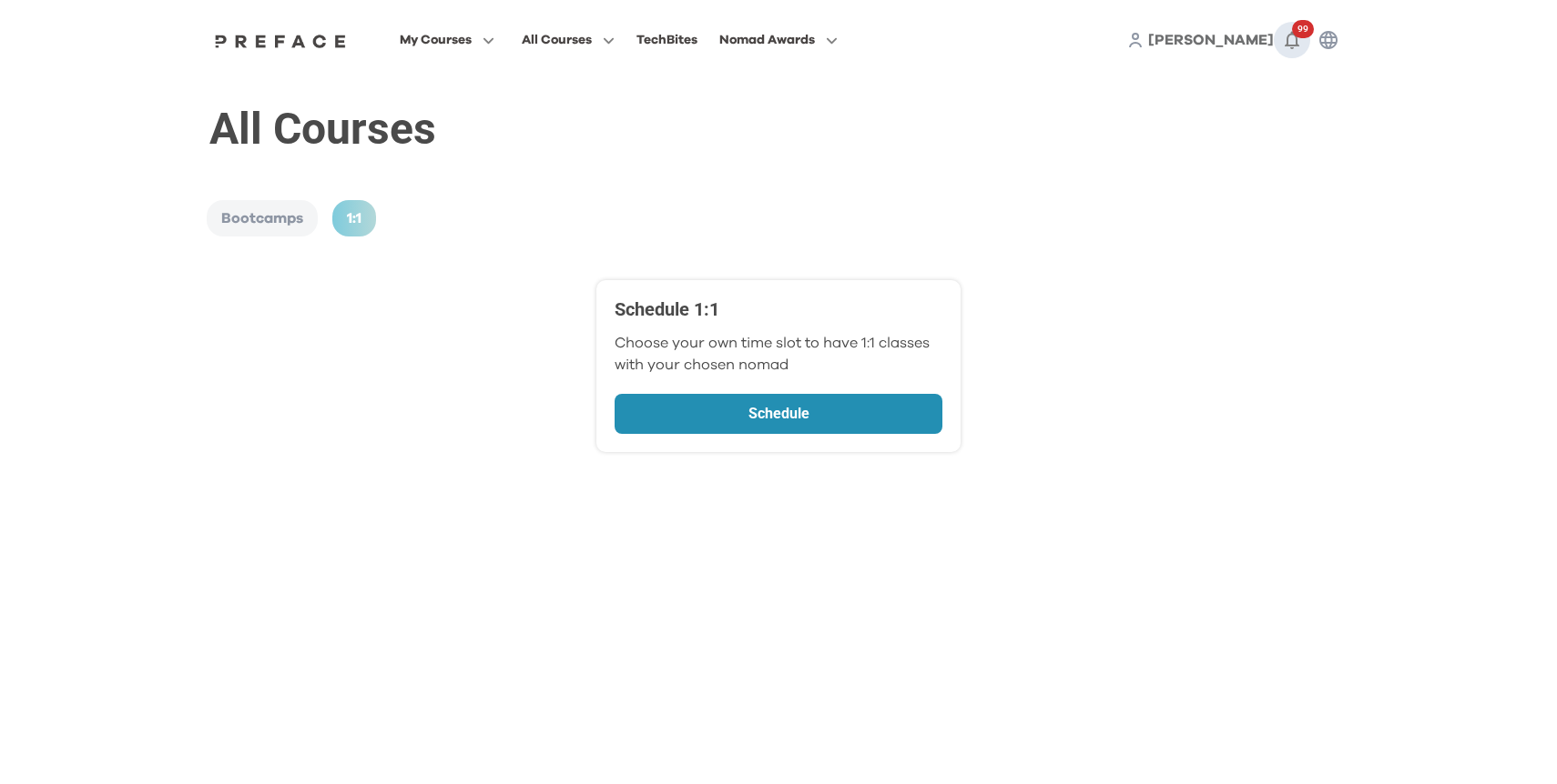
click at [1303, 43] on button "99" at bounding box center [1291, 39] width 36 height 36
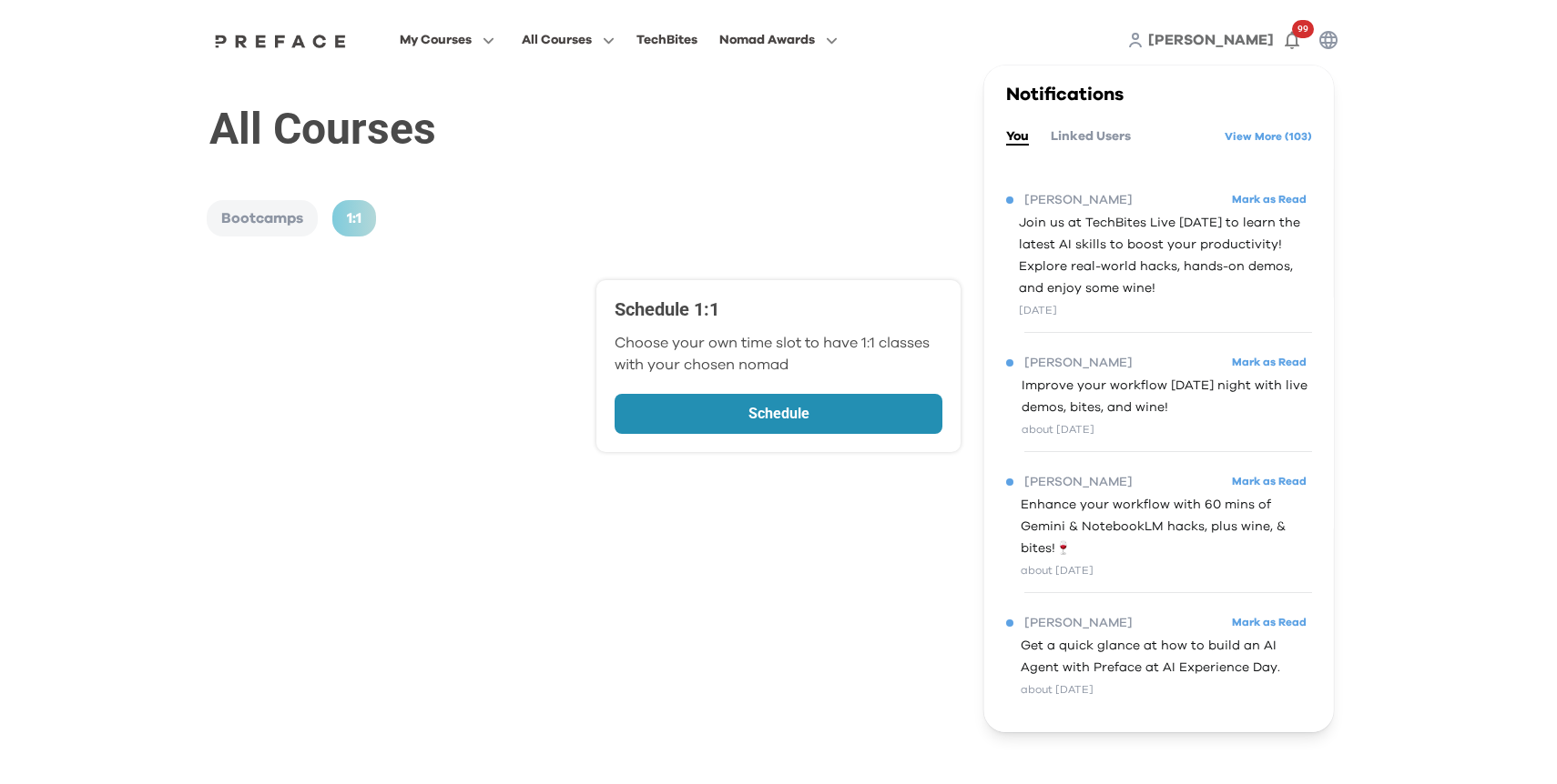
click at [1096, 138] on button "Linked Users" at bounding box center [1091, 136] width 81 height 20
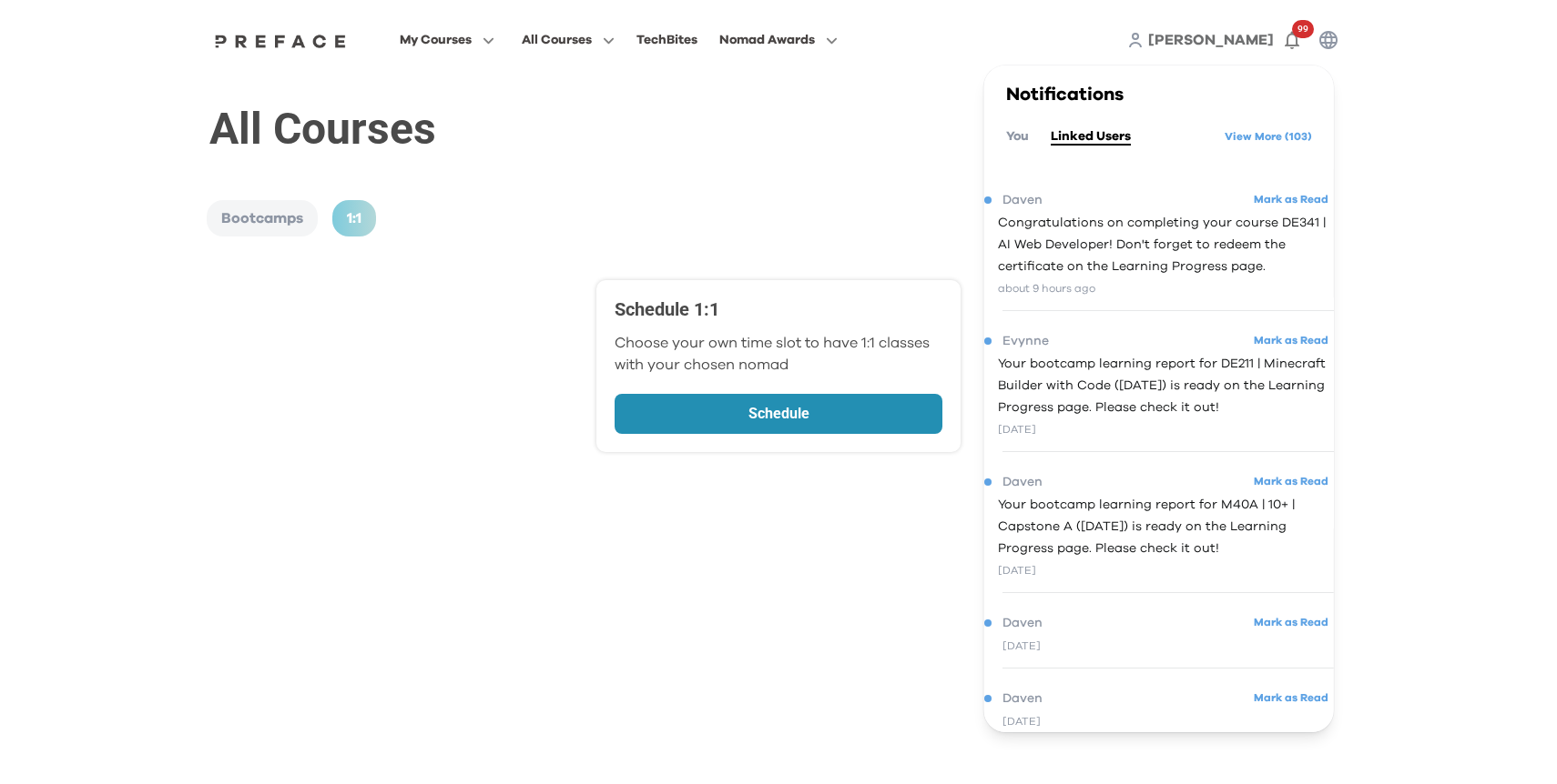
click at [1021, 132] on button "You" at bounding box center [1017, 136] width 23 height 20
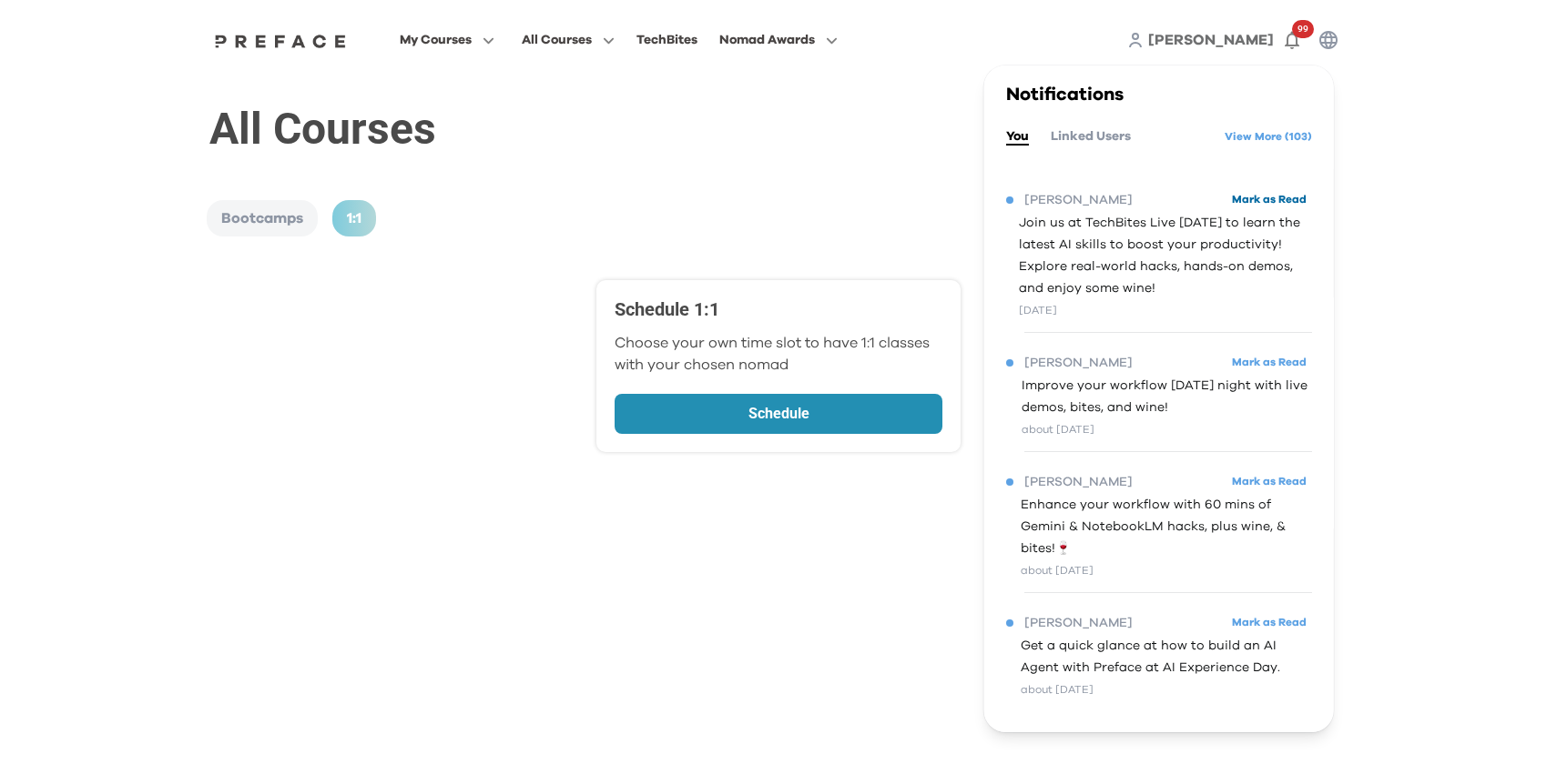
click at [1251, 199] on button "Mark as Read" at bounding box center [1268, 199] width 85 height 25
